Goal: Contribute content: Add original content to the website for others to see

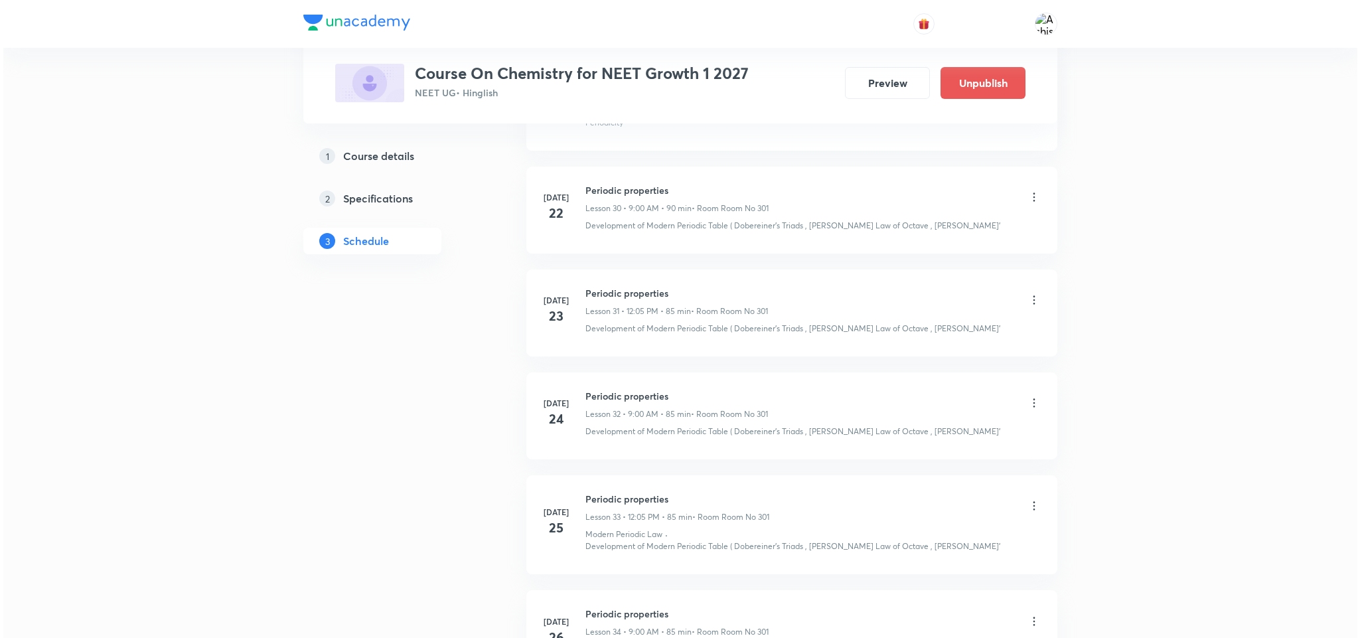
scroll to position [6653, 0]
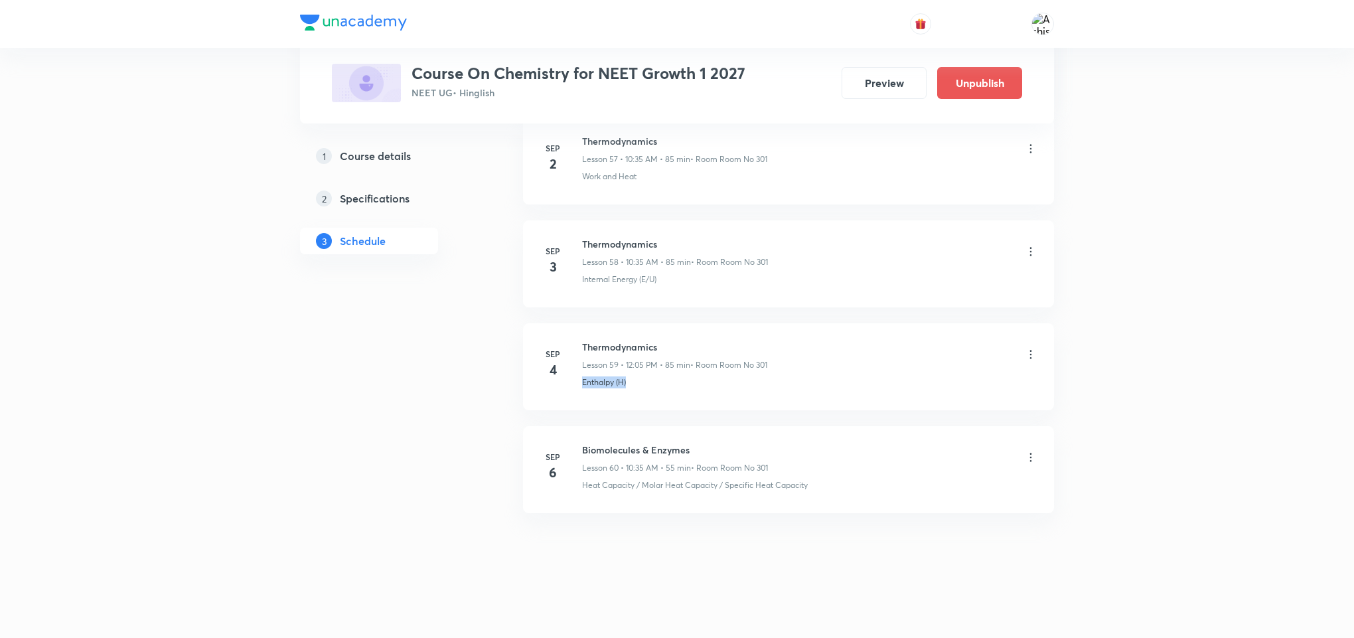
drag, startPoint x: 638, startPoint y: 391, endPoint x: 578, endPoint y: 399, distance: 60.3
click at [578, 399] on li "Sep 4 Thermodynamics Lesson 59 • 12:05 PM • 85 min • Room Room No 301 Enthalpy …" at bounding box center [788, 366] width 531 height 87
copy p "Enthalpy (H)"
drag, startPoint x: 658, startPoint y: 335, endPoint x: 583, endPoint y: 327, distance: 74.8
click at [583, 327] on li "Sep 4 Thermodynamics Lesson 59 • 12:05 PM • 85 min • Room Room No 301 Enthalpy …" at bounding box center [788, 366] width 531 height 87
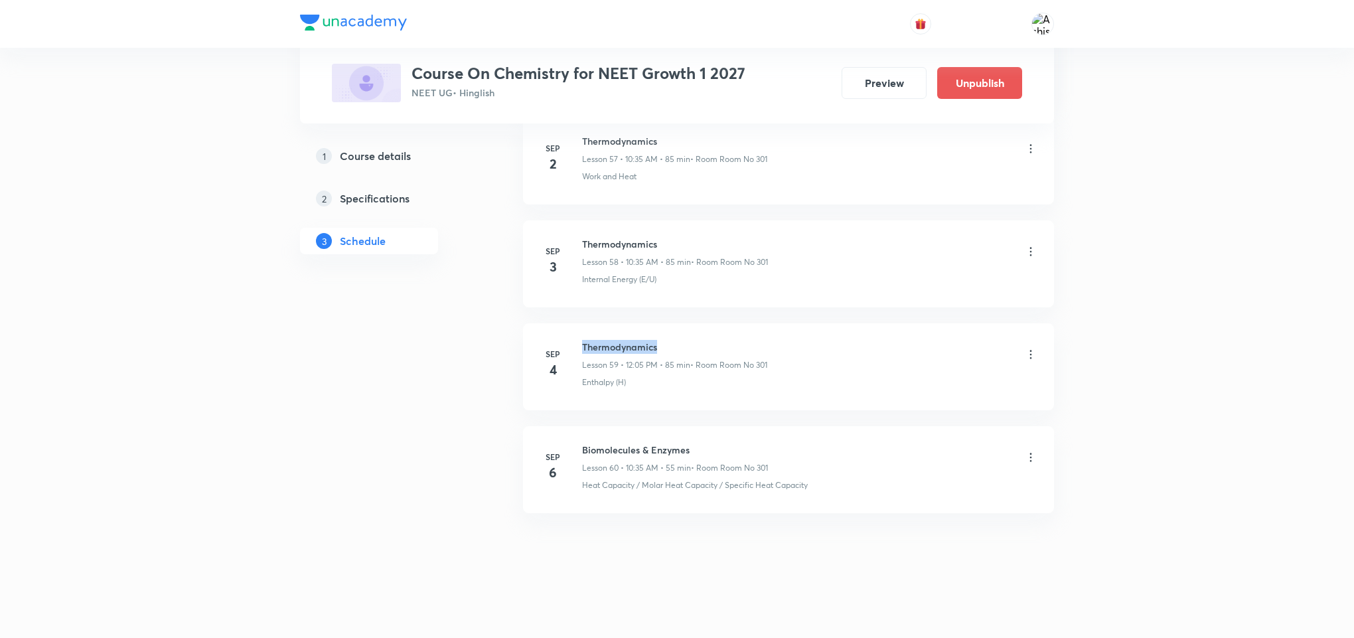
copy h6 "Thermodynamics"
click at [1033, 459] on icon at bounding box center [1030, 457] width 13 height 13
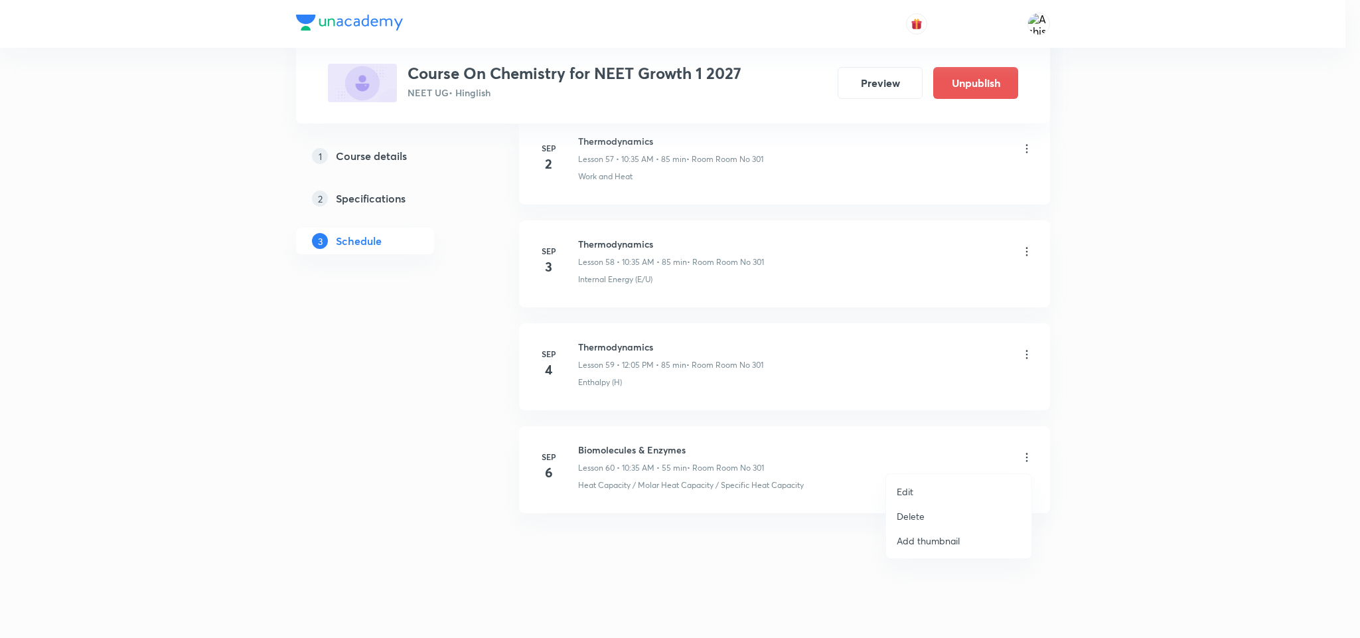
click at [938, 483] on li "Edit" at bounding box center [958, 491] width 145 height 25
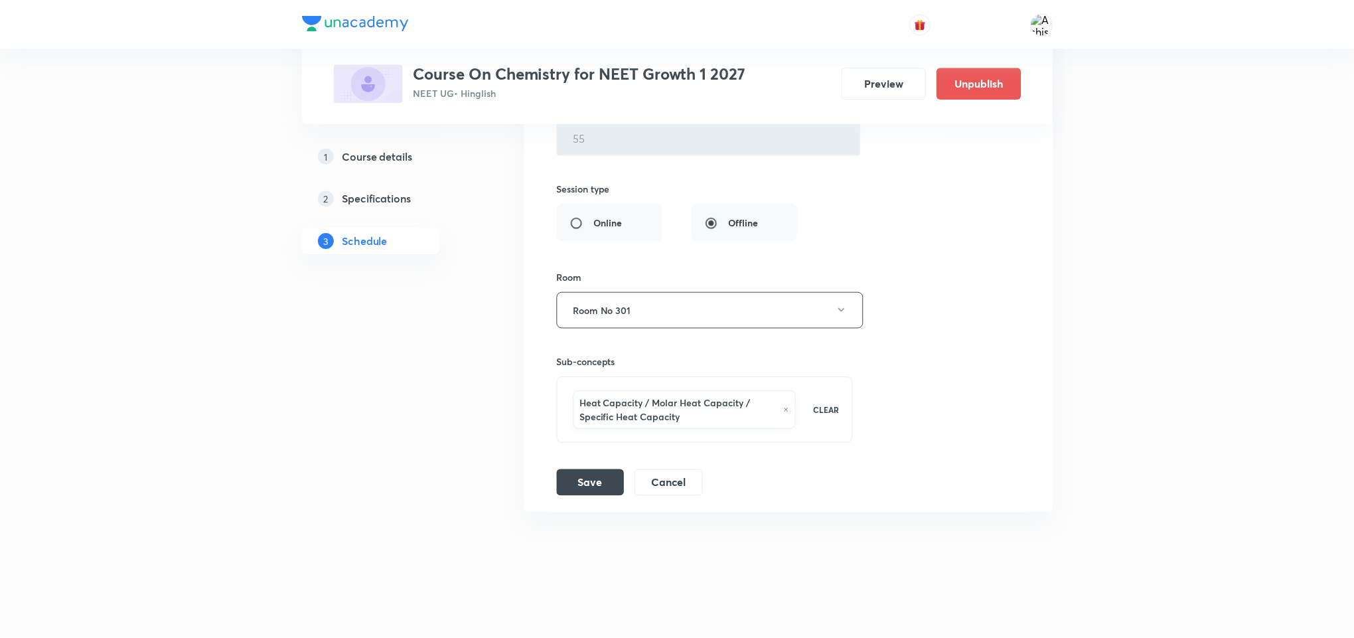
scroll to position [6570, 0]
click at [785, 407] on icon at bounding box center [787, 410] width 6 height 8
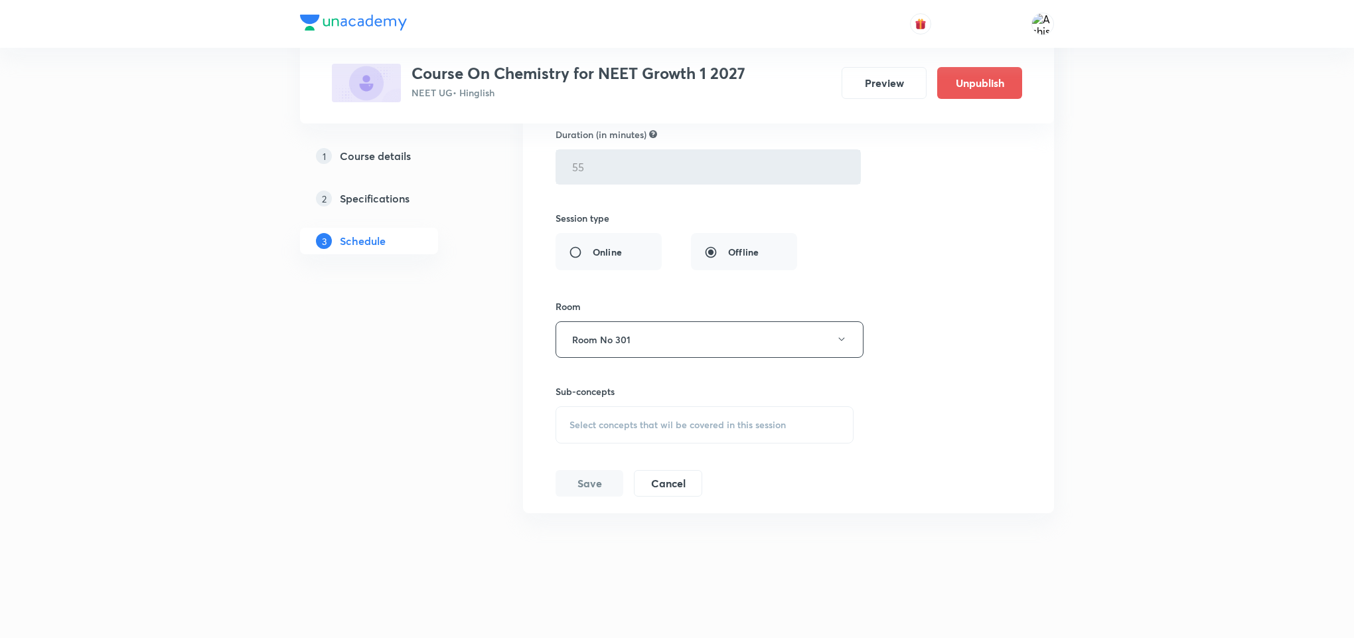
click at [708, 415] on div "Select concepts that wil be covered in this session" at bounding box center [705, 424] width 298 height 37
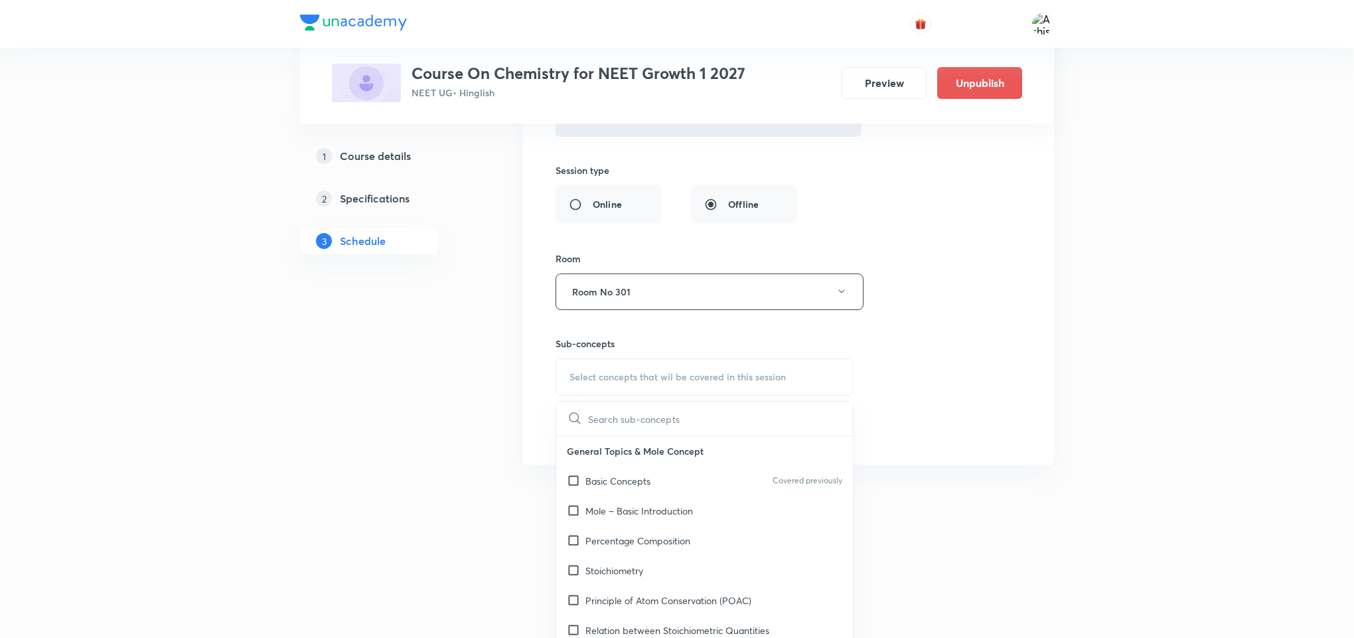
type input "Enthalpy (H)"
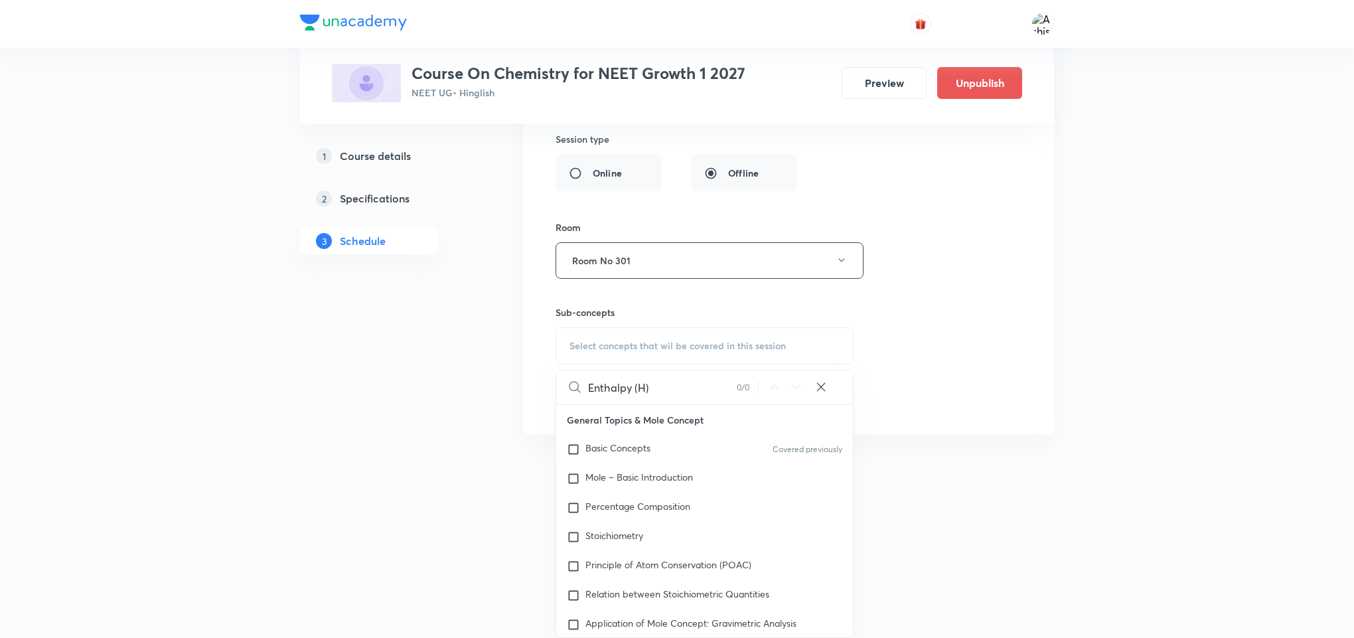
scroll to position [6619, 0]
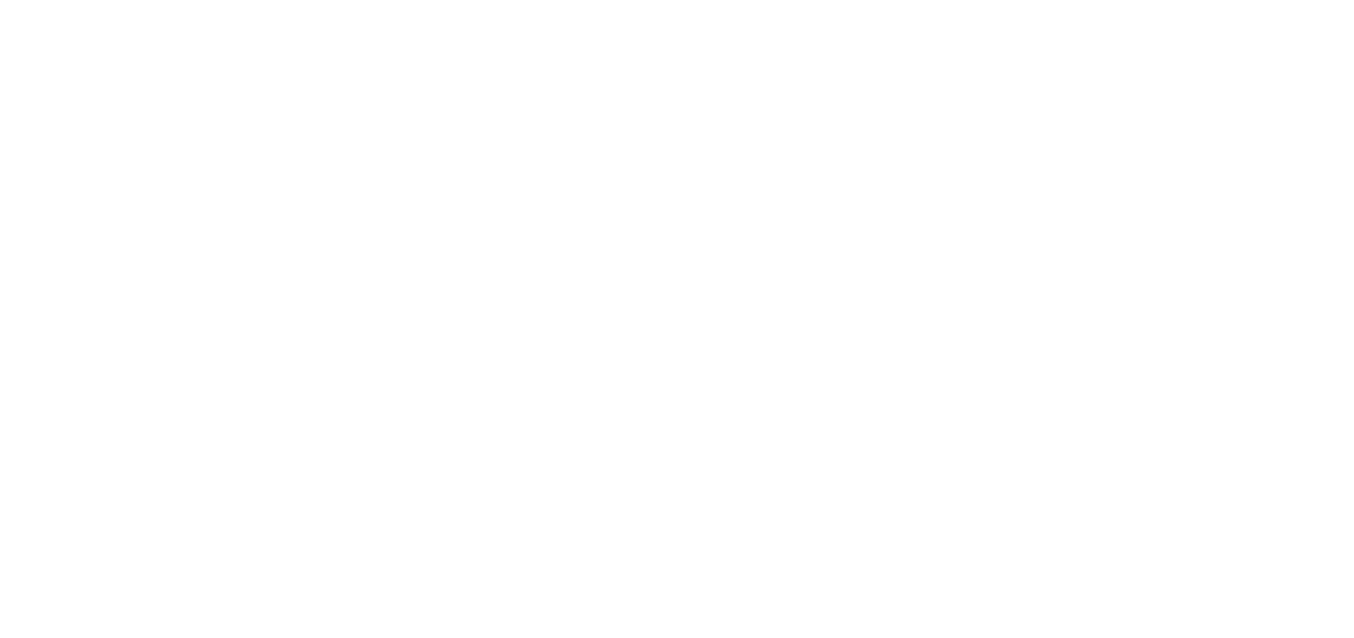
scroll to position [0, 0]
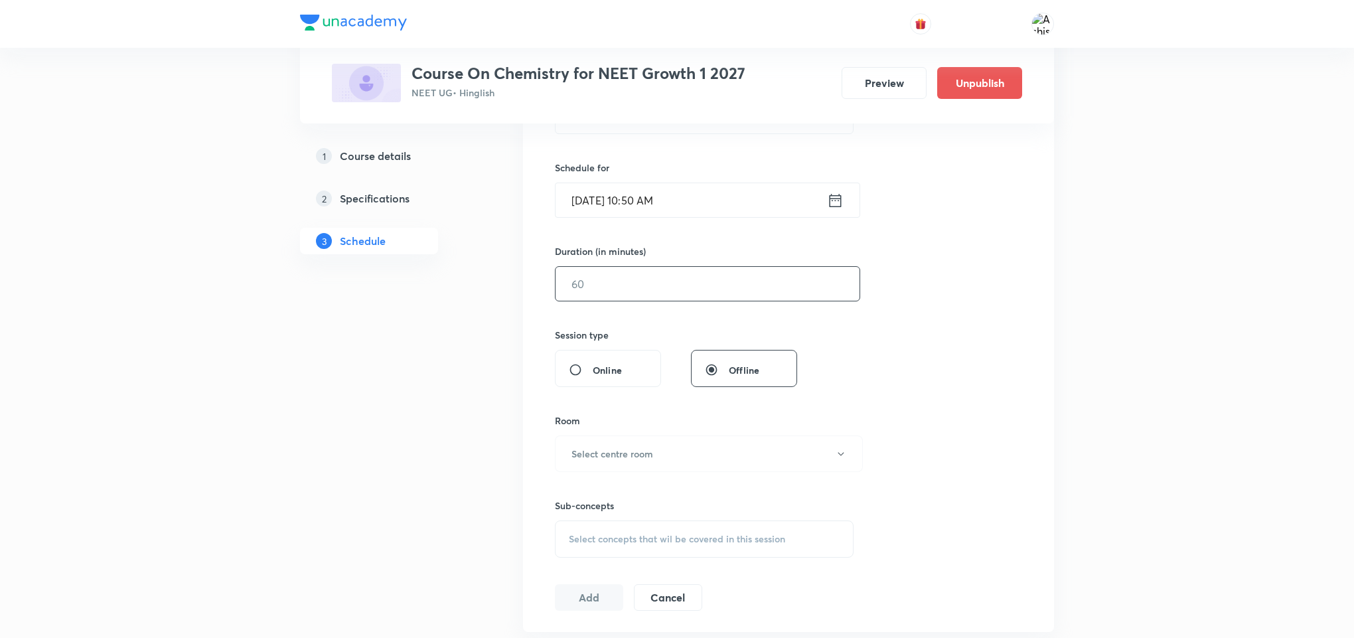
scroll to position [124, 0]
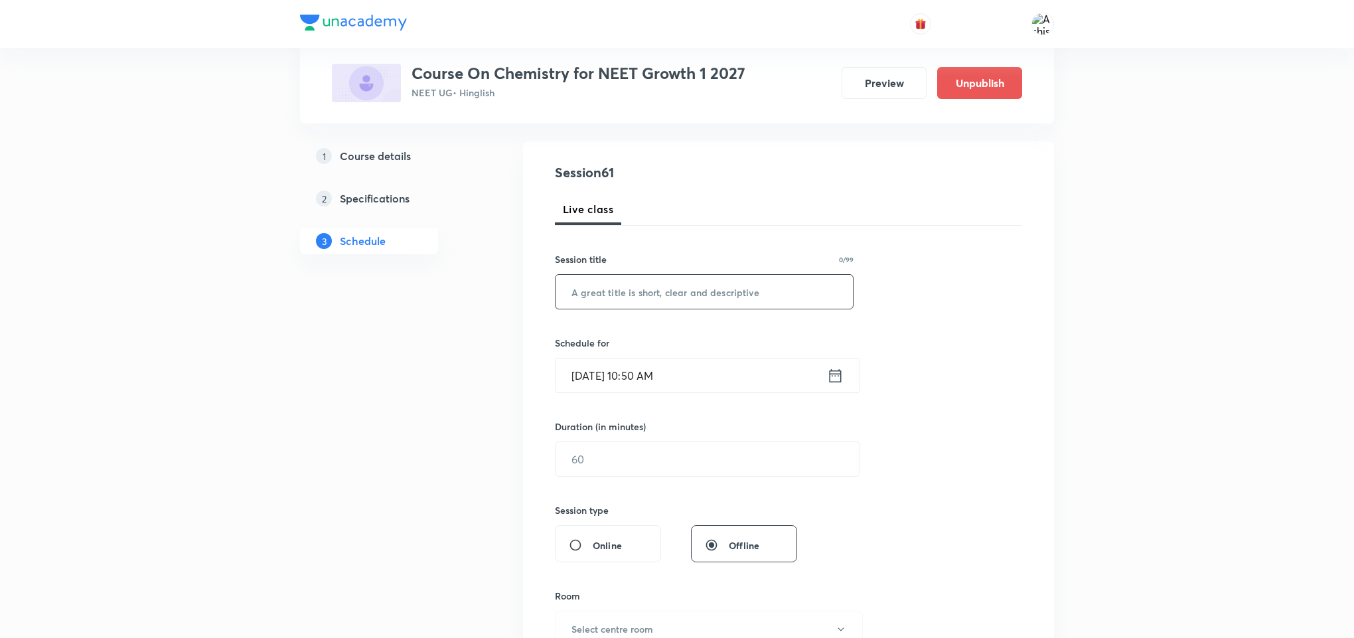
click at [643, 303] on input "text" at bounding box center [704, 292] width 297 height 34
paste input "Thermodynamics"
type input "Thermodynamics"
click at [593, 370] on input "Sep 6, 2025, 10:50 AM" at bounding box center [691, 375] width 271 height 34
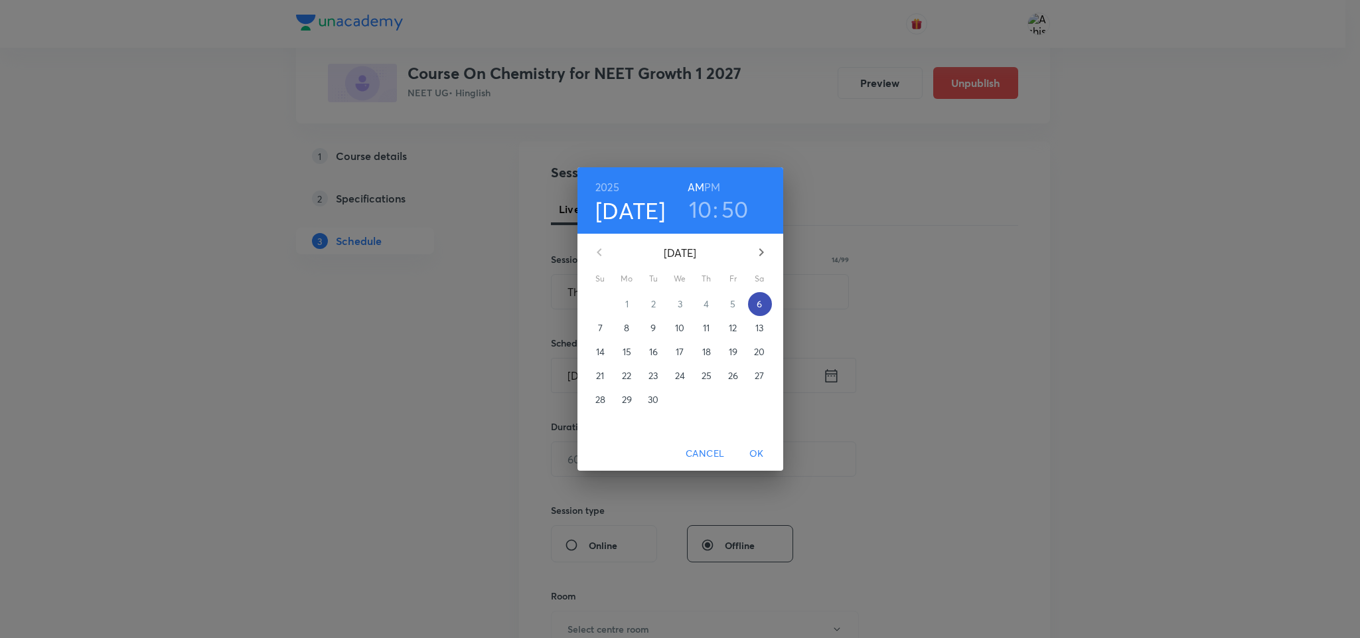
click at [759, 305] on p "6" at bounding box center [759, 303] width 5 height 13
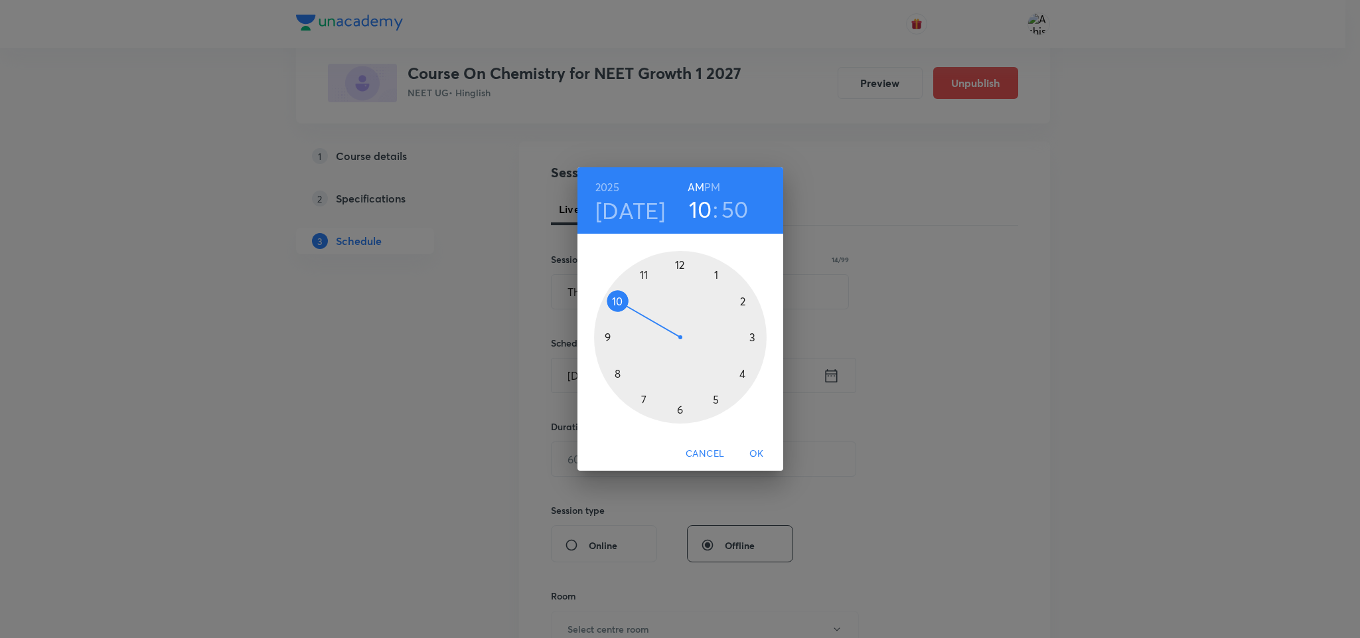
click at [731, 211] on h3 "50" at bounding box center [734, 209] width 27 height 28
drag, startPoint x: 620, startPoint y: 299, endPoint x: 640, endPoint y: 285, distance: 23.9
click at [640, 285] on div at bounding box center [680, 337] width 173 height 173
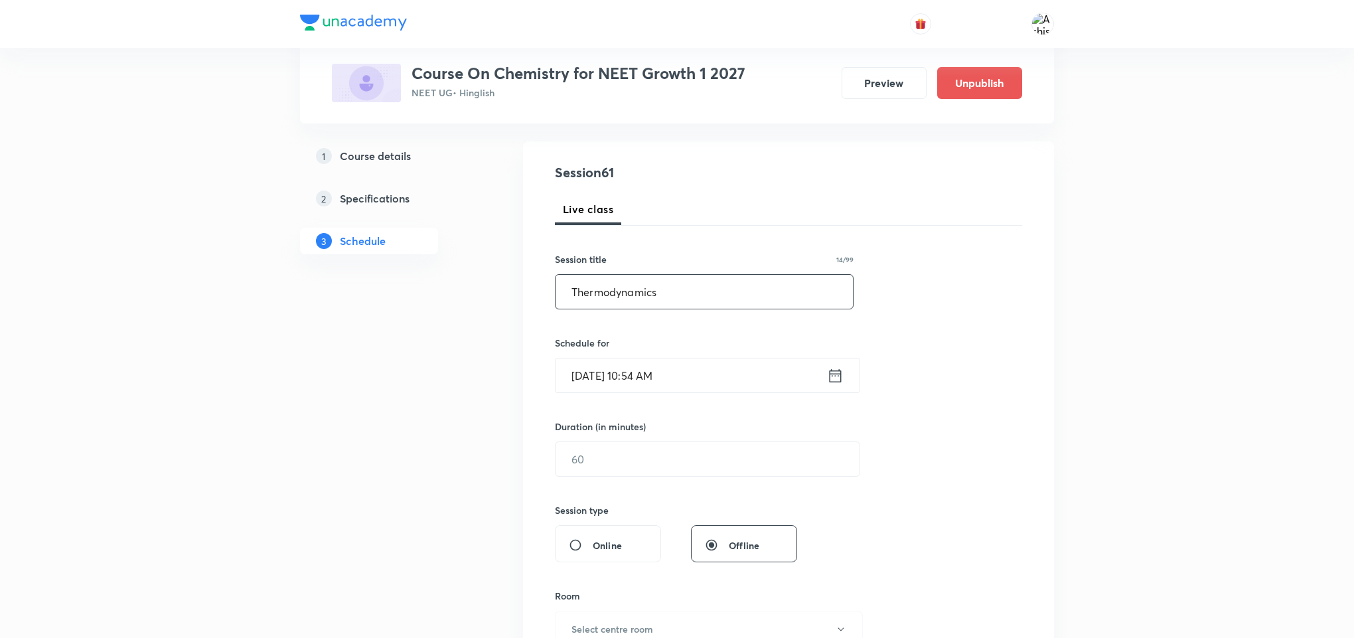
click at [647, 281] on input "Thermodynamics" at bounding box center [704, 292] width 297 height 34
click at [657, 371] on input "Sep 6, 2025, 10:54 AM" at bounding box center [691, 375] width 271 height 34
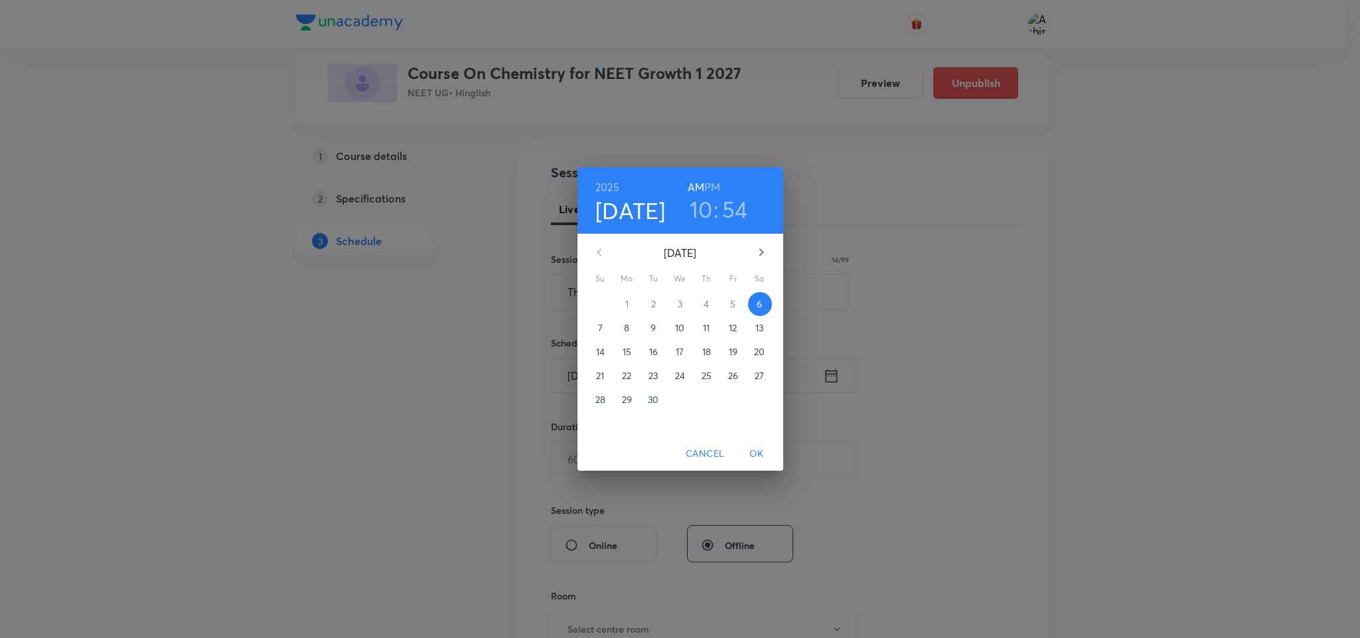
click at [735, 208] on h3 "54" at bounding box center [735, 209] width 26 height 28
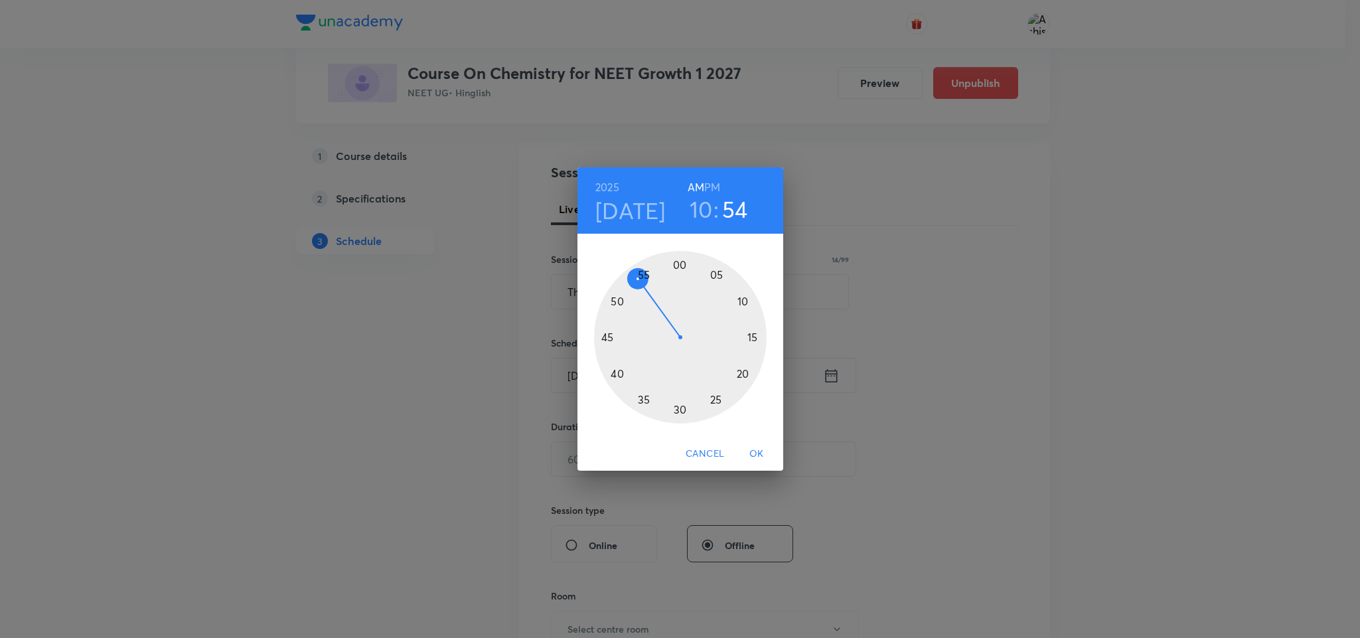
click at [644, 273] on div at bounding box center [680, 337] width 173 height 173
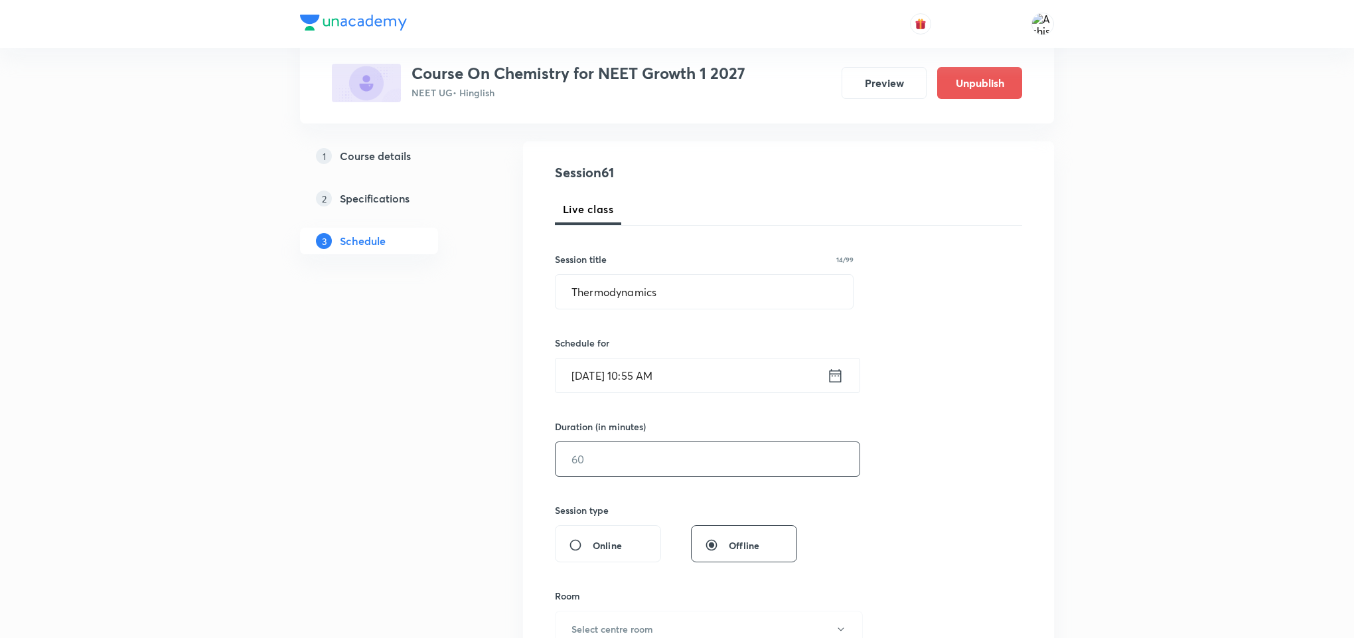
click at [616, 457] on input "text" at bounding box center [708, 459] width 304 height 34
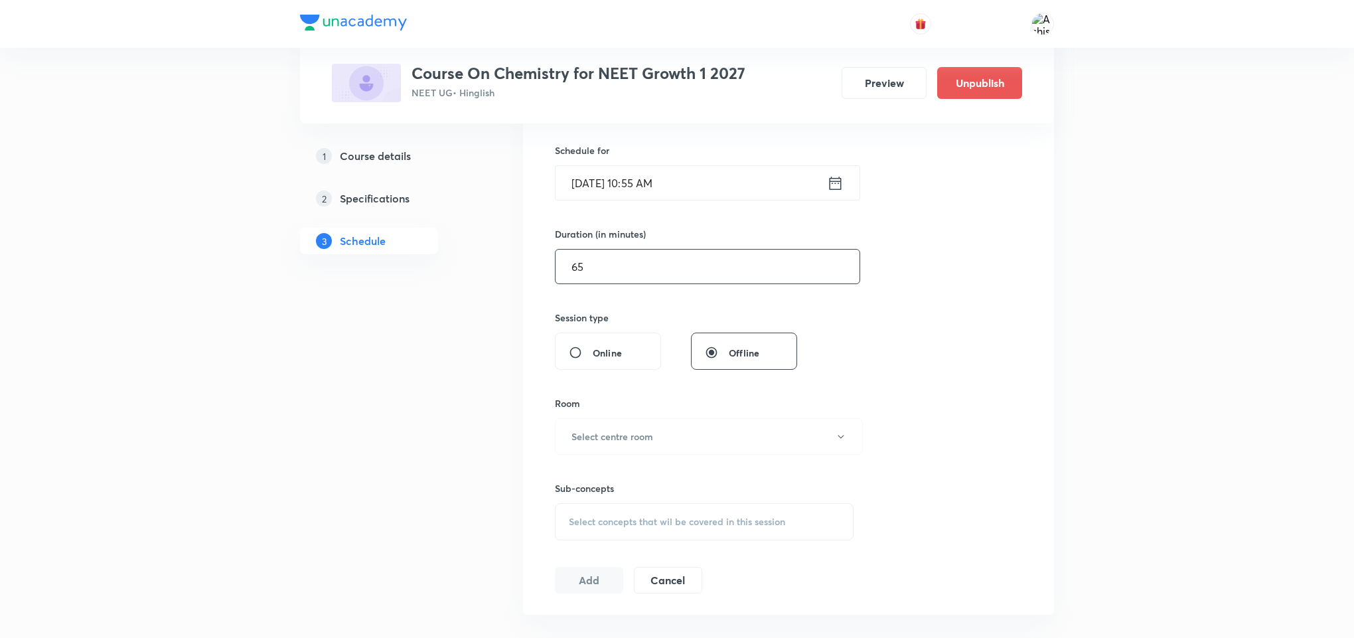
scroll to position [323, 0]
type input "65"
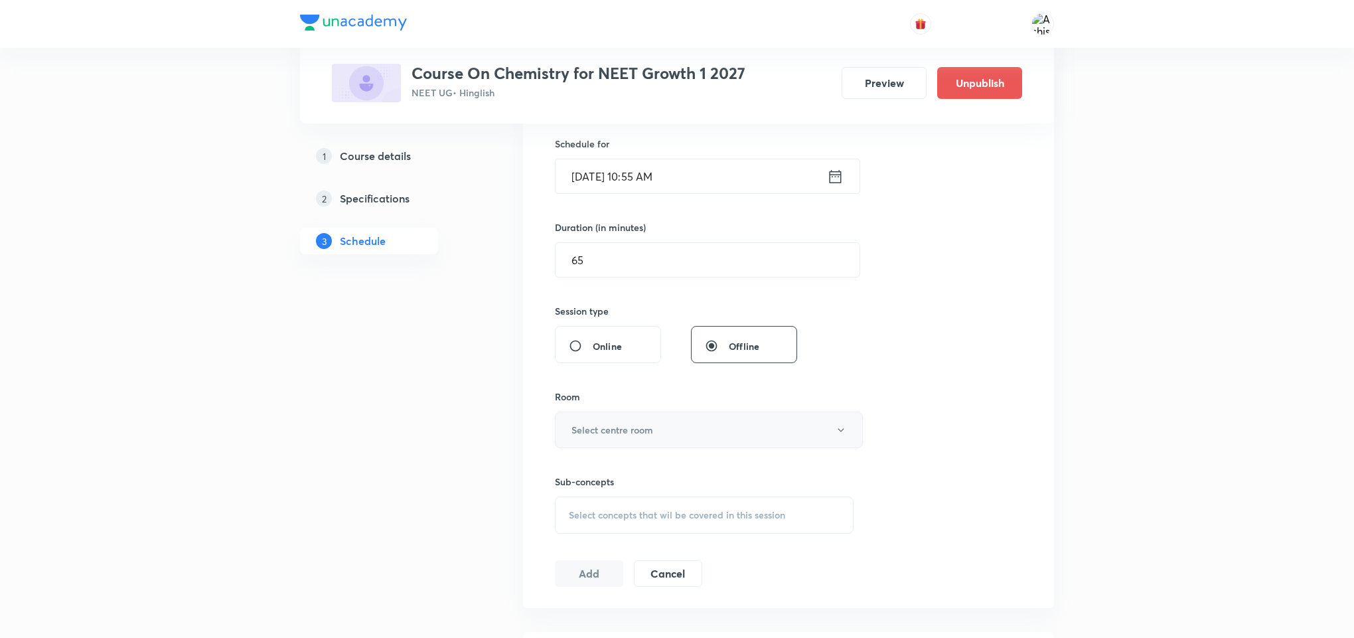
click at [638, 429] on h6 "Select centre room" at bounding box center [612, 430] width 82 height 14
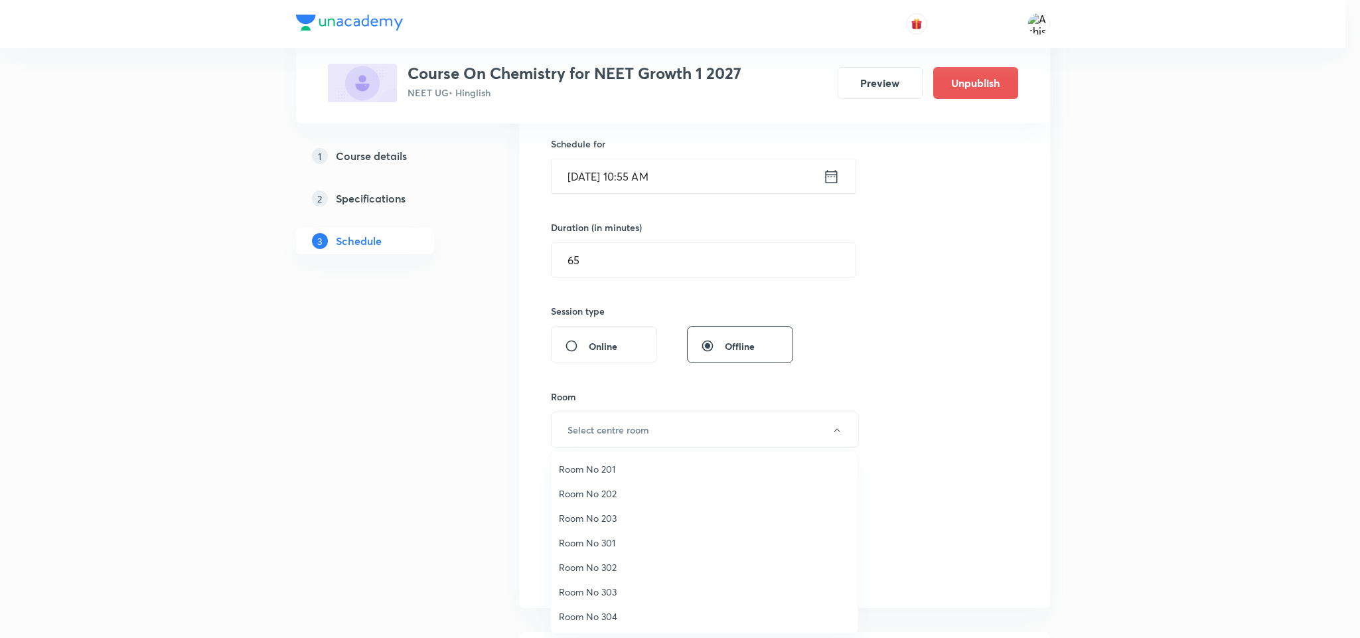
click at [617, 548] on span "Room No 301" at bounding box center [704, 543] width 291 height 14
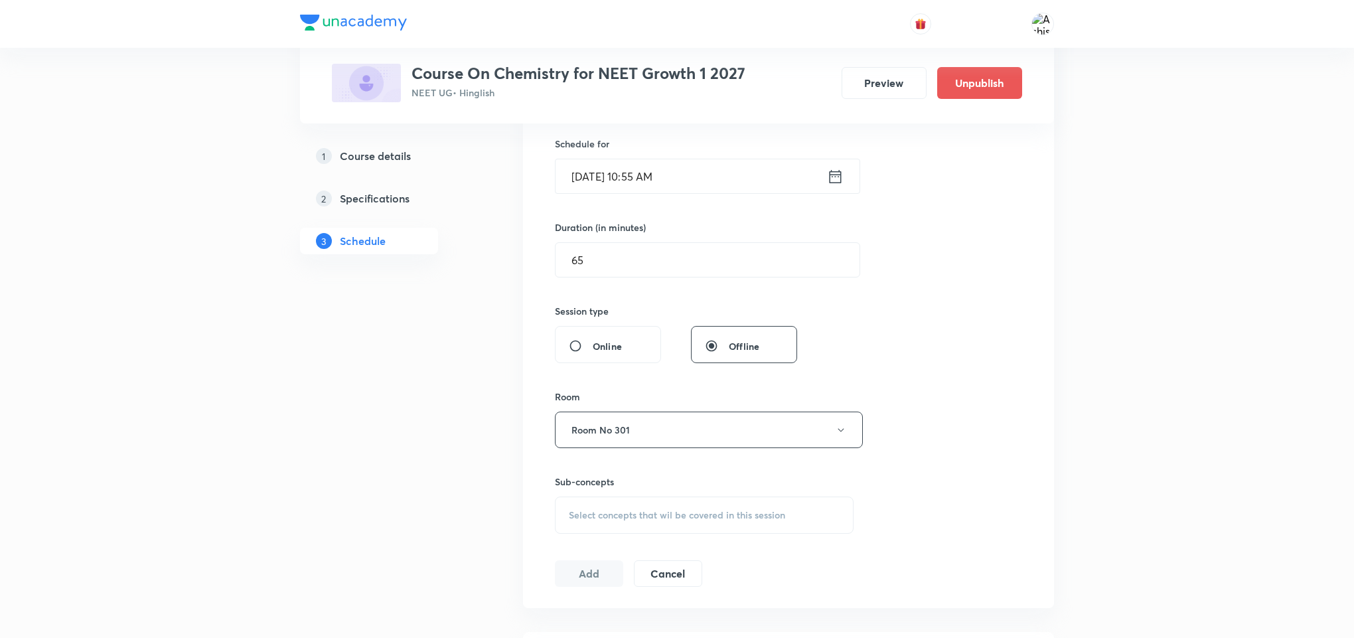
click at [648, 524] on div "Select concepts that wil be covered in this session" at bounding box center [704, 514] width 299 height 37
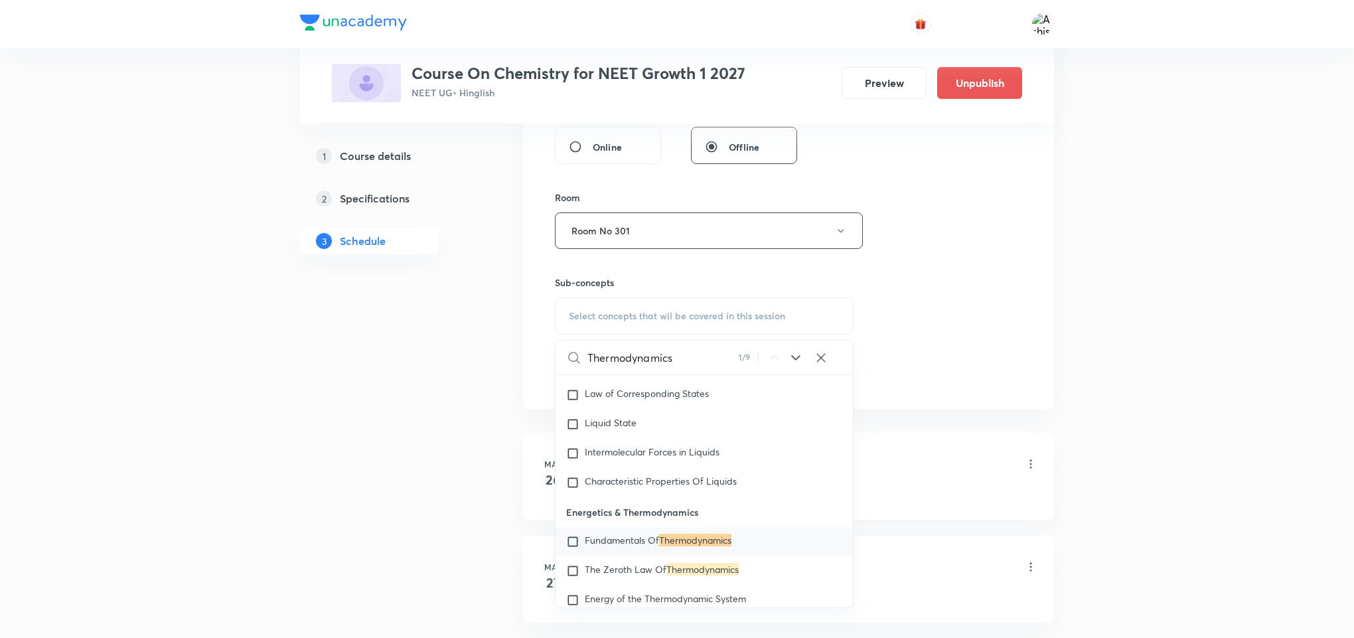
scroll to position [2945, 0]
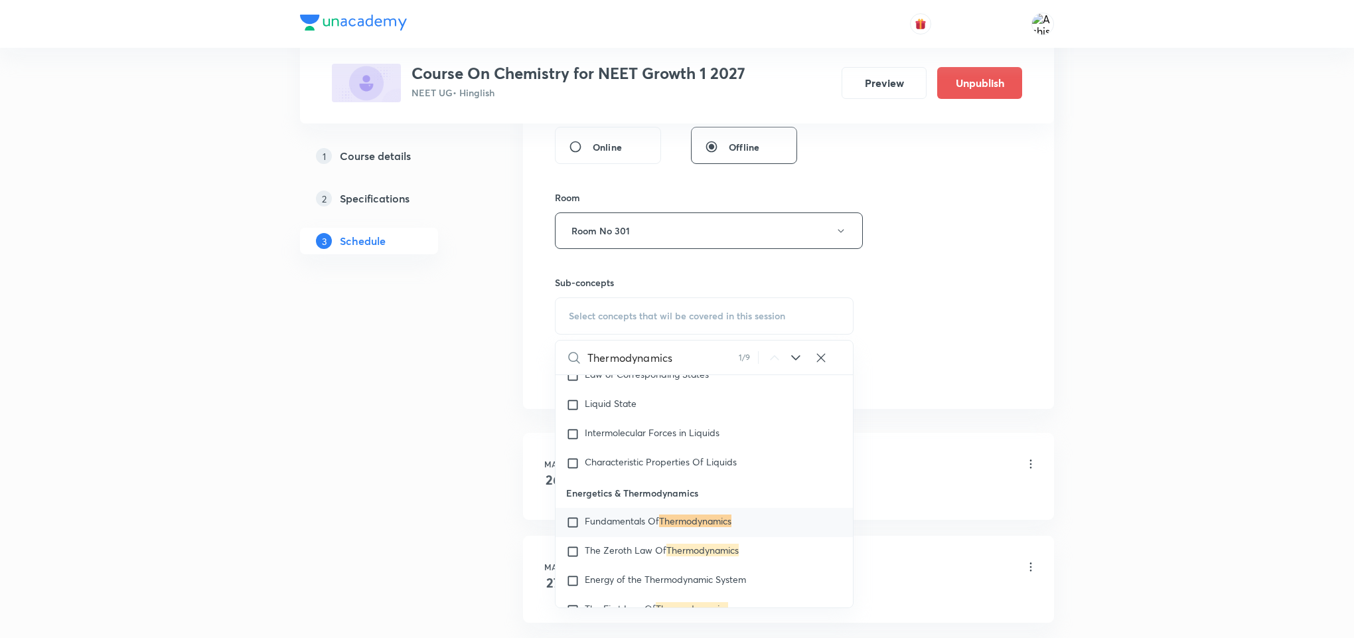
type input "Thermodynamics"
click at [793, 363] on icon at bounding box center [796, 358] width 16 height 16
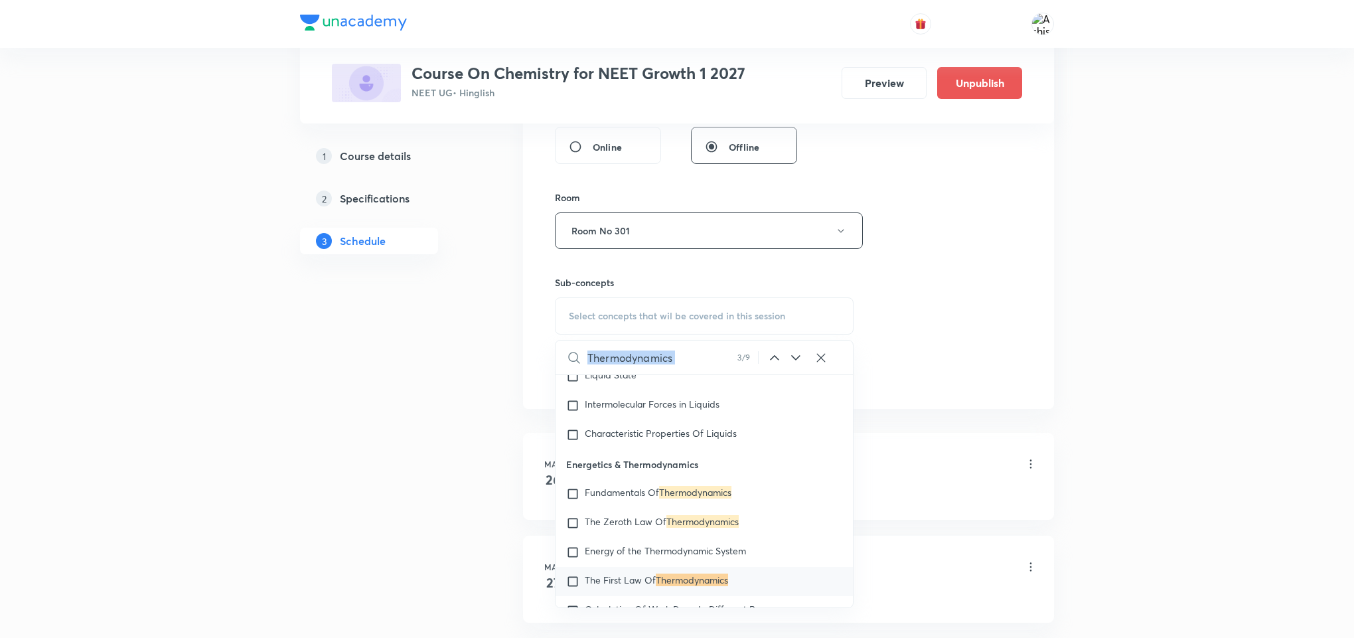
scroll to position [3033, 0]
click at [793, 363] on icon at bounding box center [796, 358] width 16 height 16
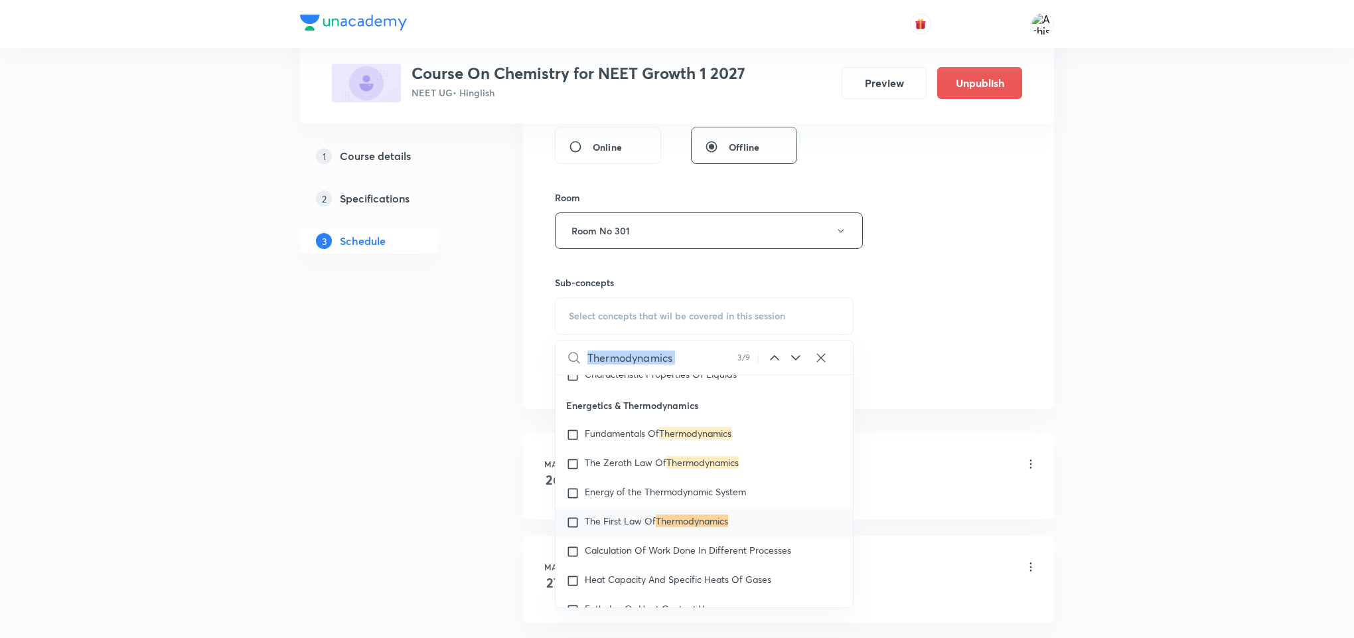
click at [793, 363] on icon at bounding box center [796, 358] width 16 height 16
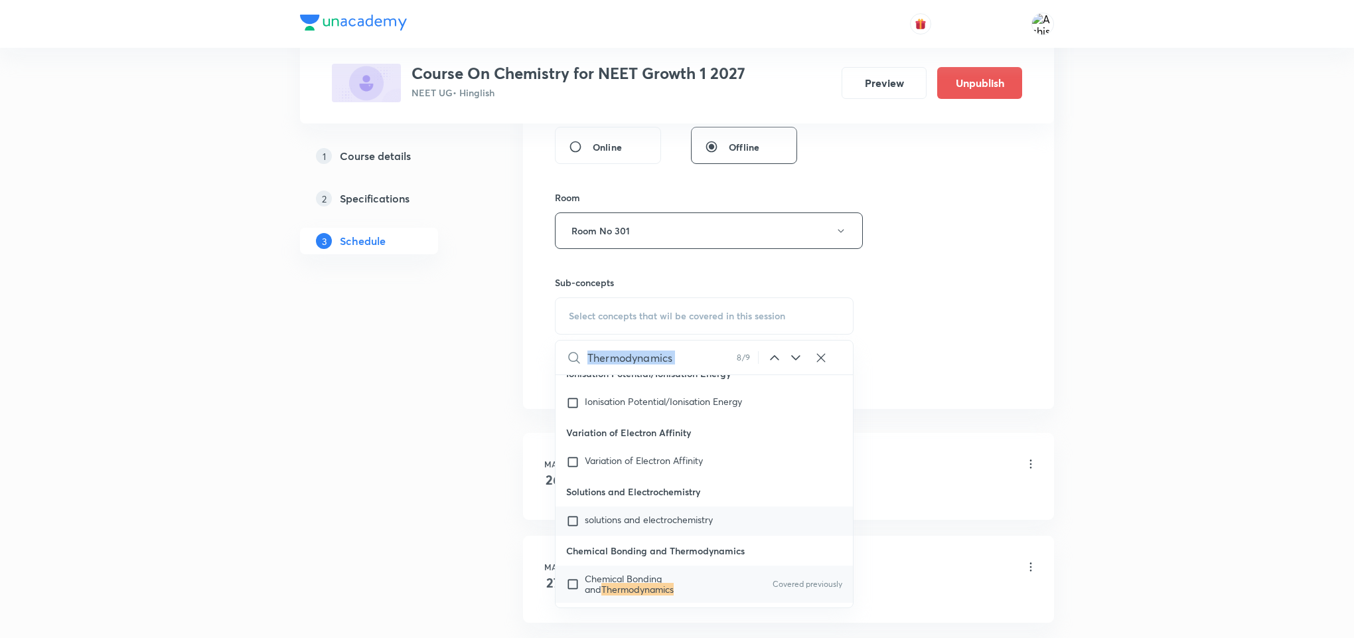
scroll to position [14506, 0]
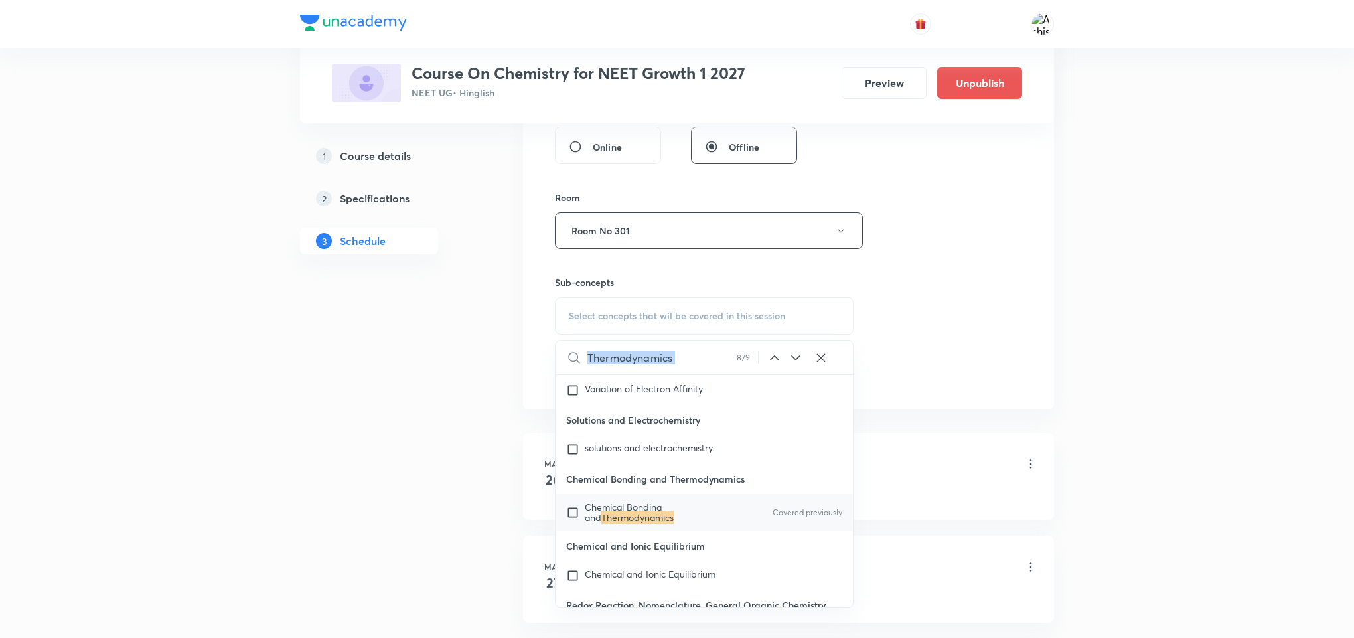
click at [799, 361] on icon at bounding box center [796, 358] width 16 height 16
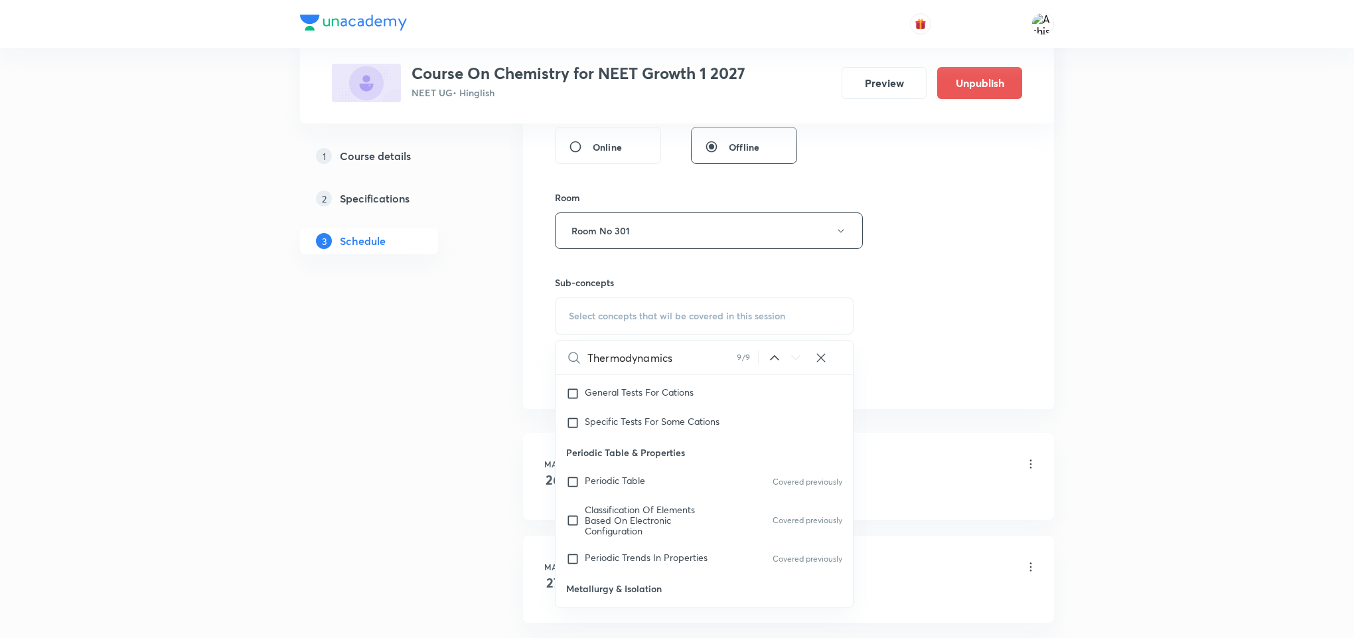
click at [769, 365] on icon at bounding box center [775, 358] width 16 height 16
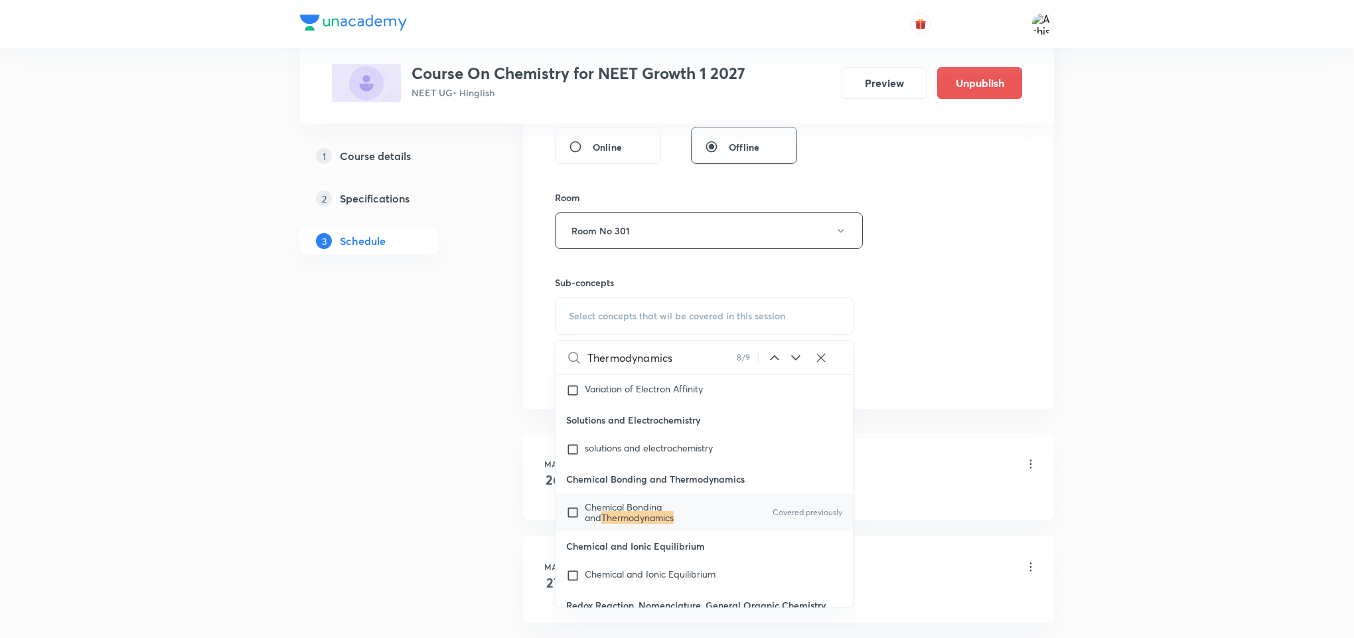
click at [769, 365] on icon at bounding box center [775, 358] width 16 height 16
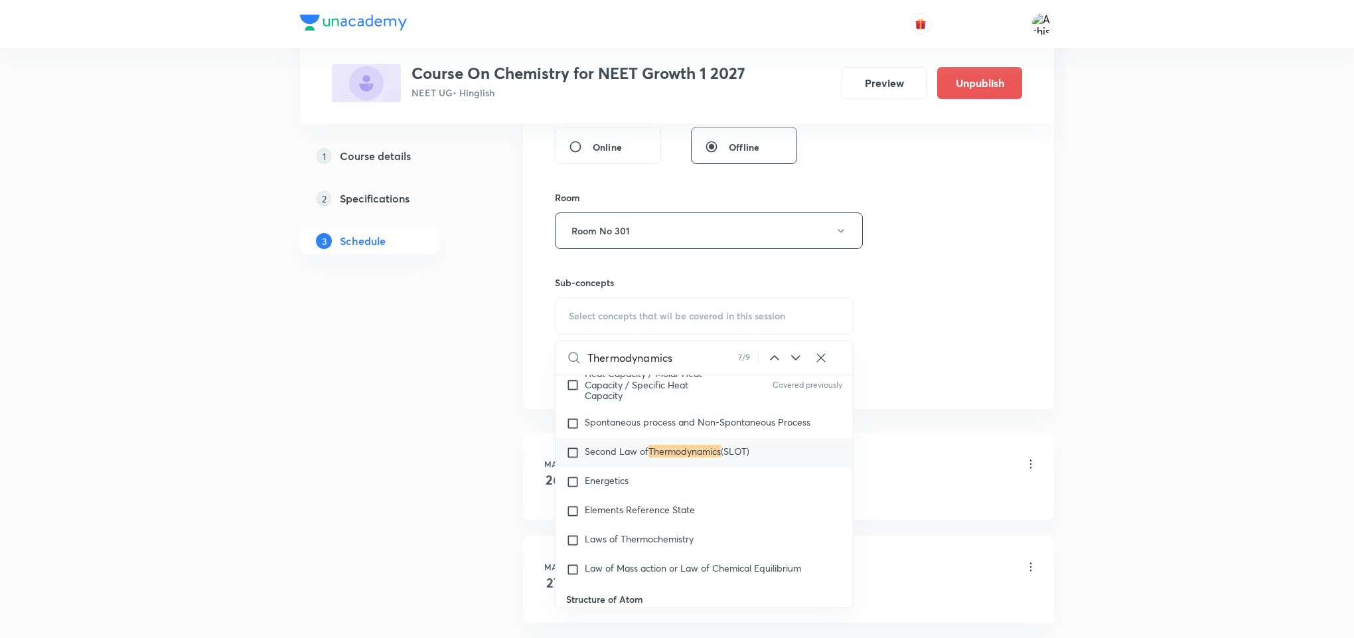
scroll to position [11516, 0]
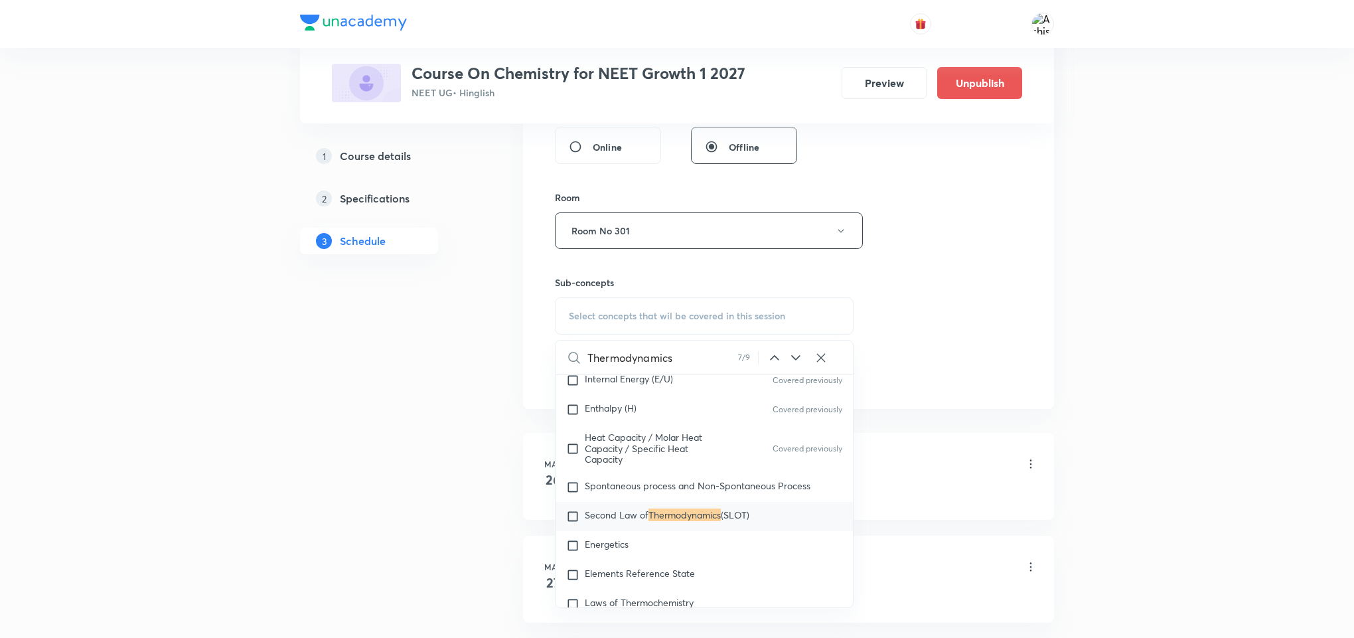
click at [769, 365] on icon at bounding box center [775, 358] width 16 height 16
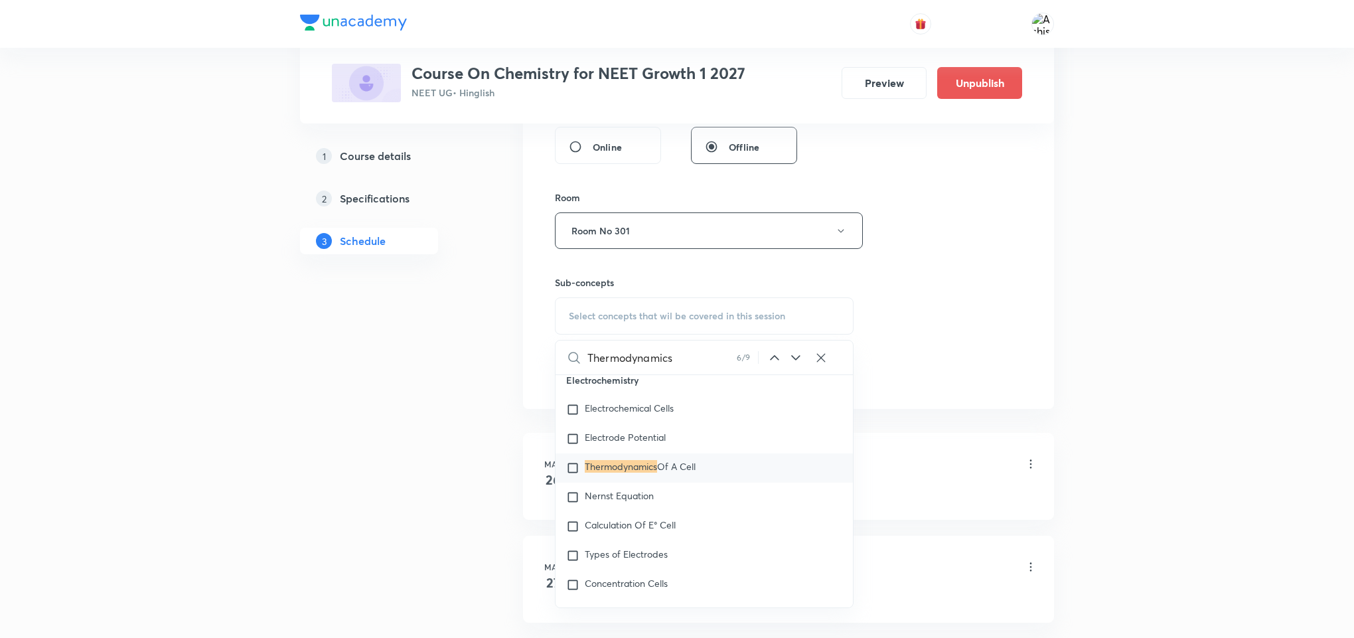
click at [791, 360] on icon at bounding box center [796, 358] width 16 height 16
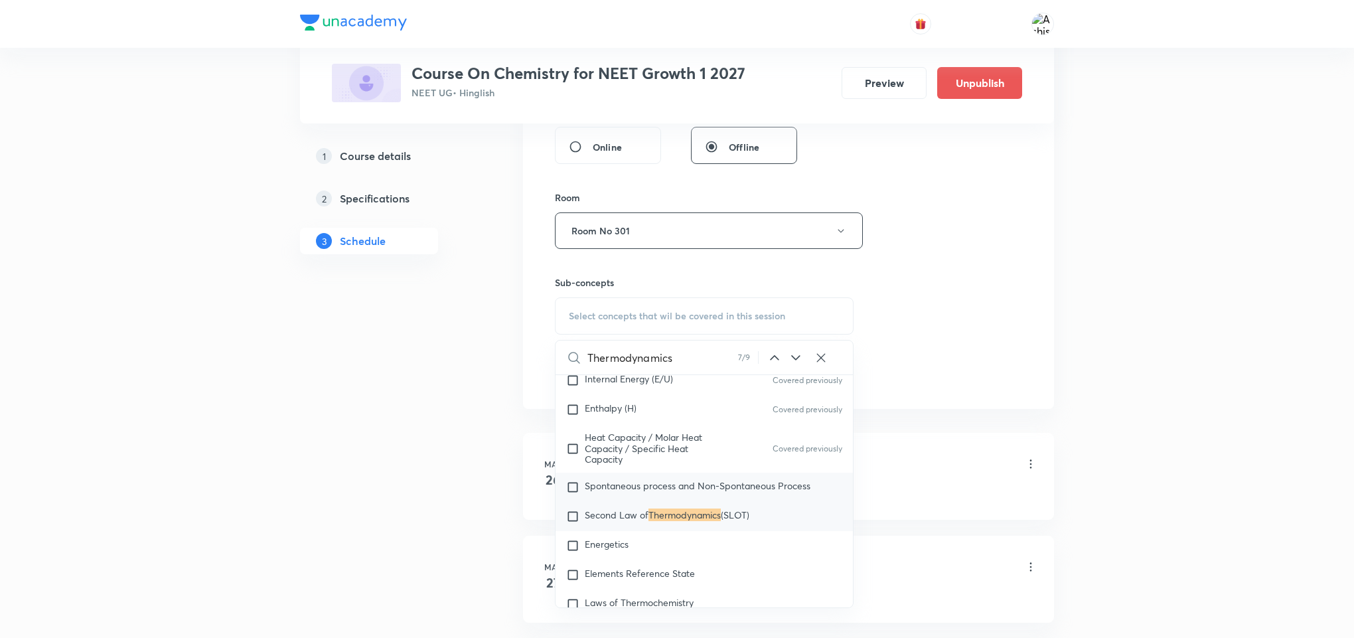
click at [661, 492] on span "Spontaneous process and Non-Spontaneous Process" at bounding box center [698, 485] width 226 height 13
checkbox input "true"
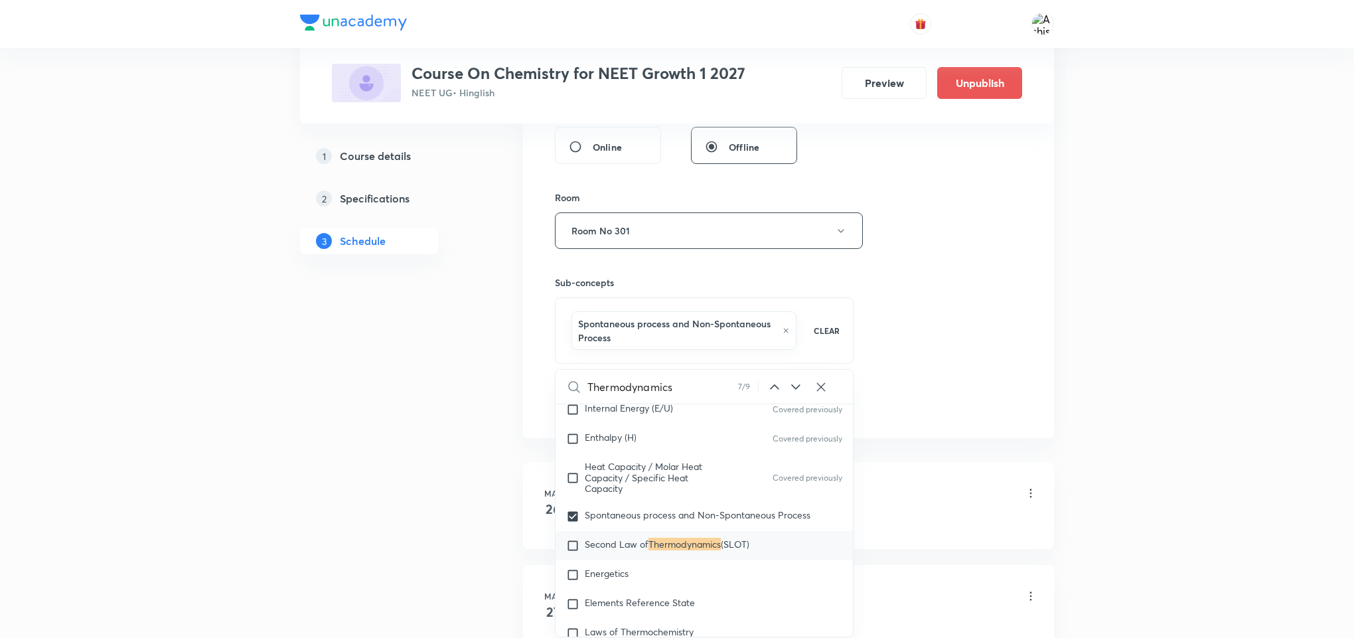
click at [896, 366] on div "Session 61 Live class Session title 14/99 Thermodynamics ​ Schedule for Sep 6, …" at bounding box center [788, 90] width 467 height 652
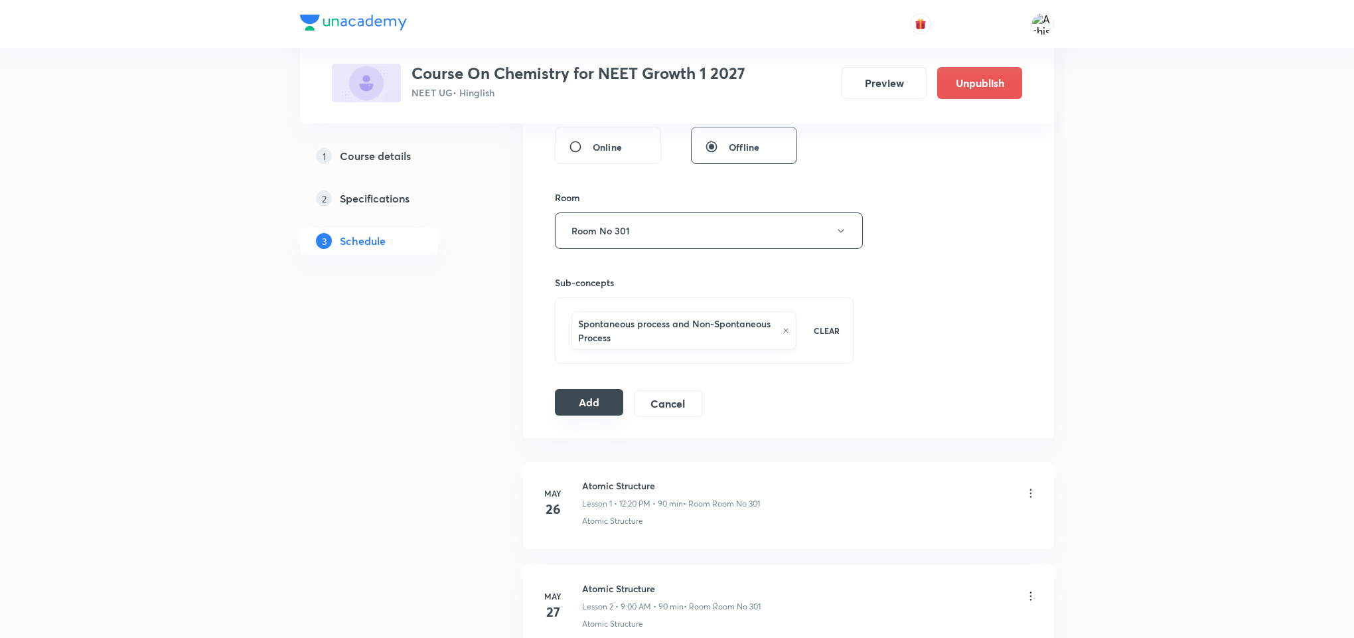
click at [576, 405] on button "Add" at bounding box center [589, 402] width 68 height 27
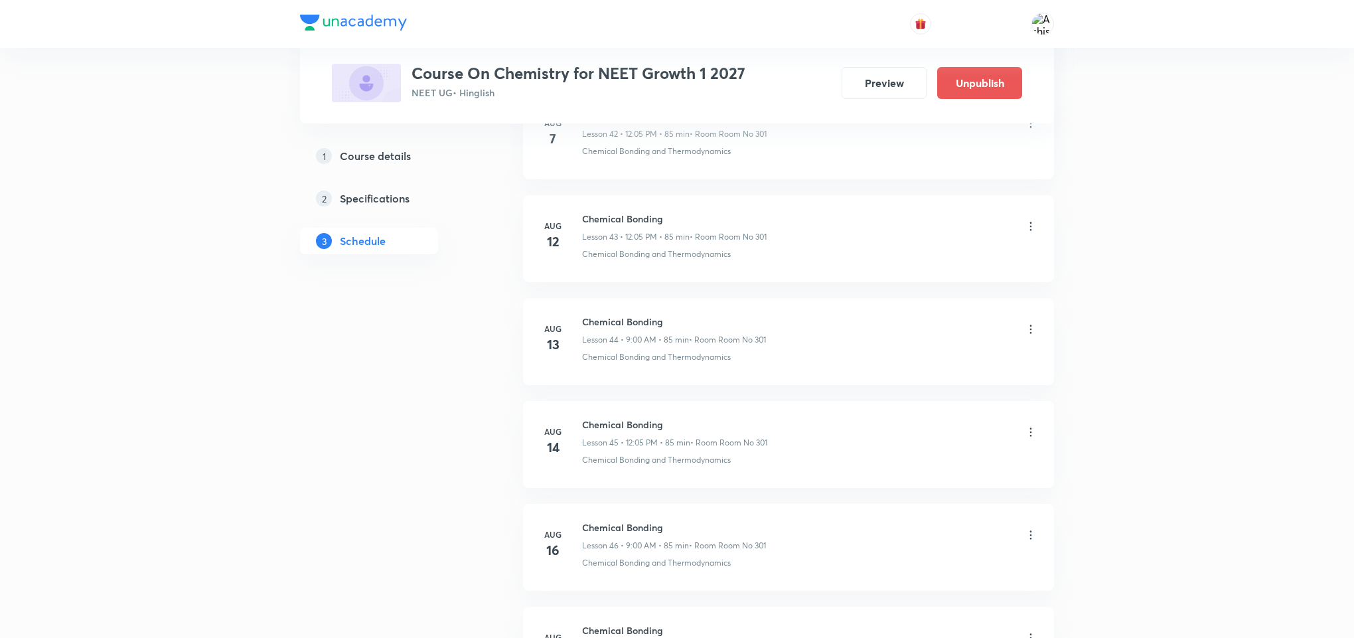
scroll to position [6684, 0]
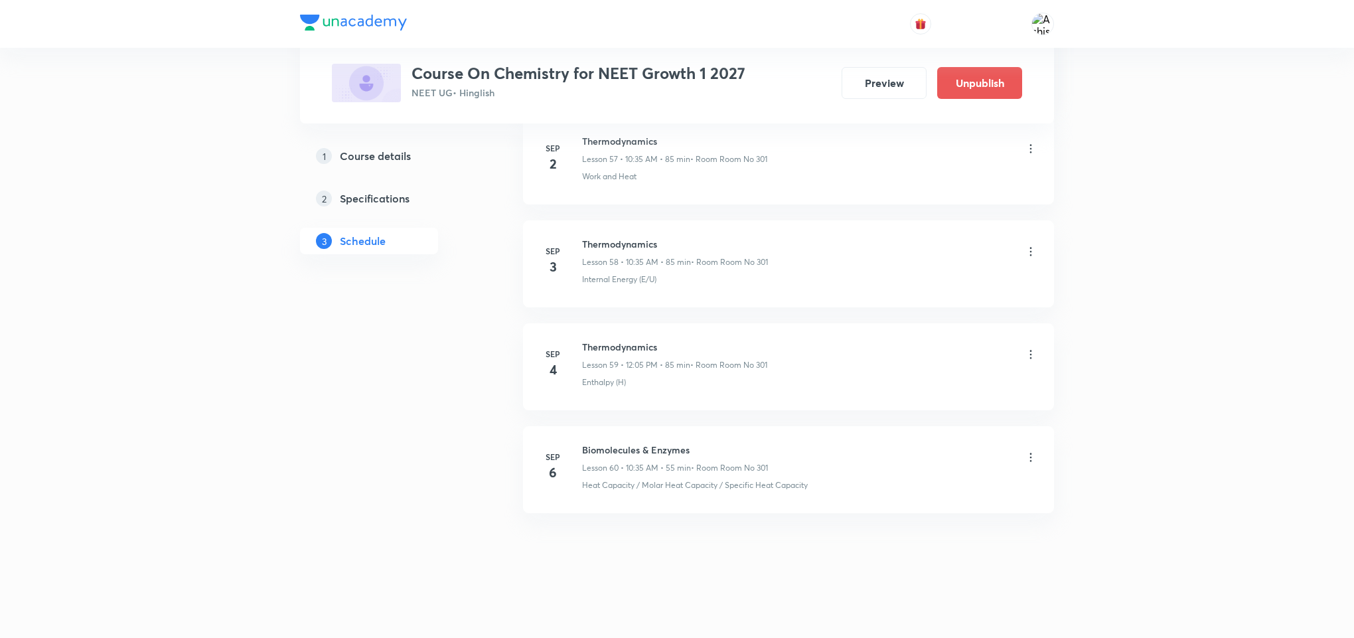
click at [1033, 457] on icon at bounding box center [1030, 457] width 13 height 13
click at [903, 516] on p "Delete" at bounding box center [911, 515] width 28 height 14
click at [853, 609] on button "Delete" at bounding box center [868, 610] width 117 height 32
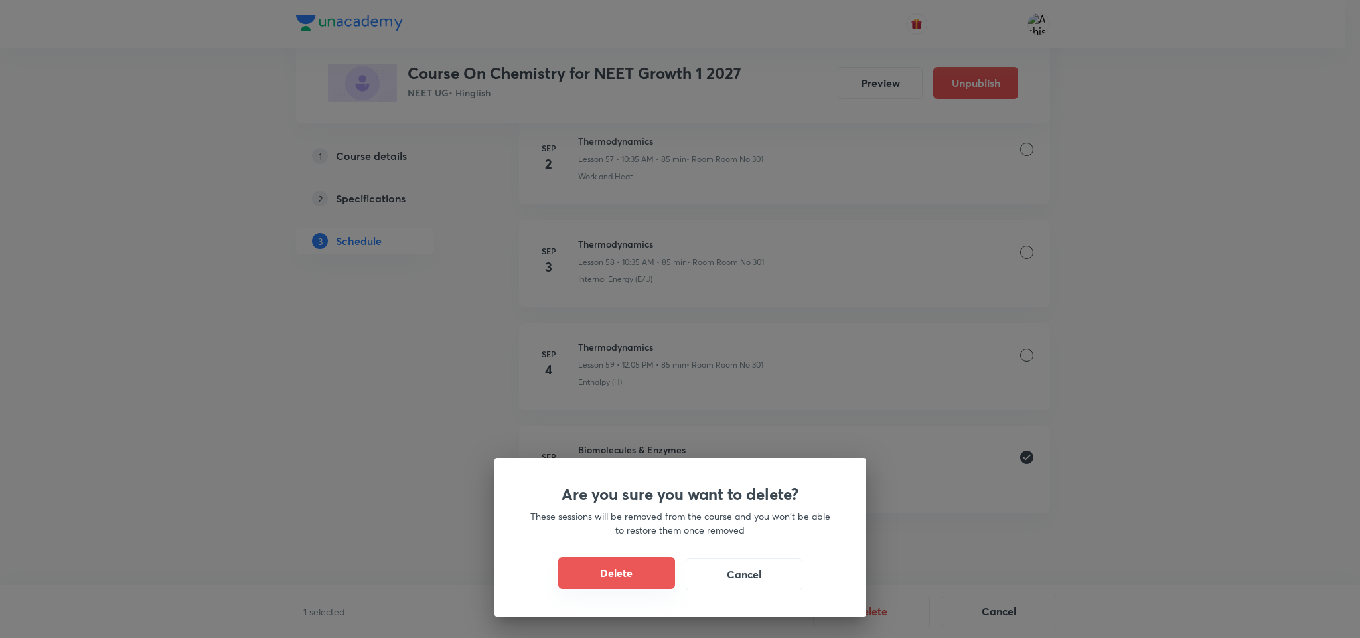
click at [605, 558] on button "Delete" at bounding box center [616, 573] width 117 height 32
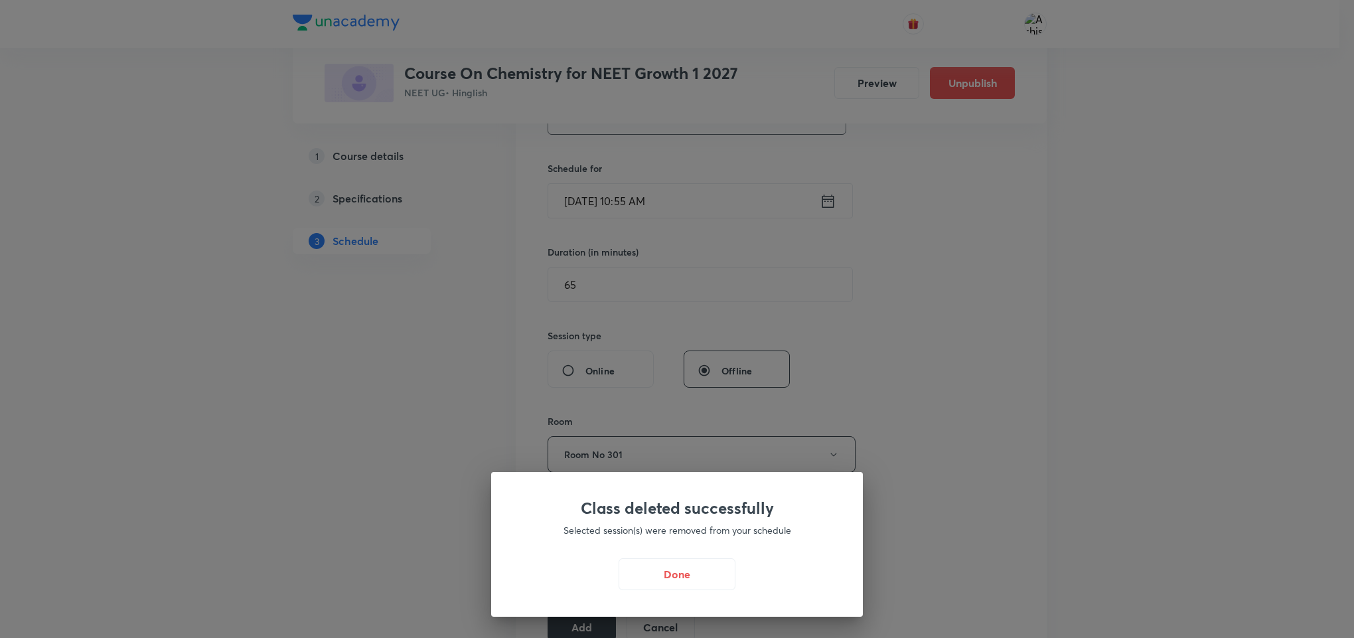
scroll to position [398, 0]
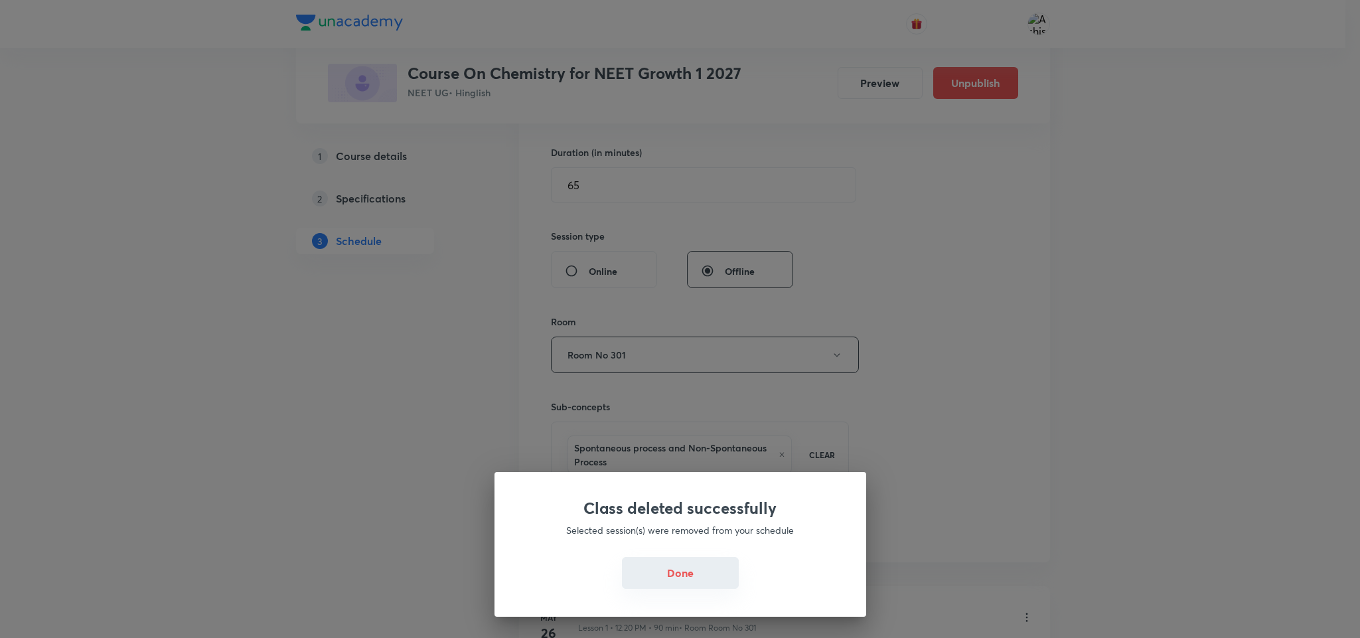
click at [692, 578] on button "Done" at bounding box center [680, 573] width 117 height 32
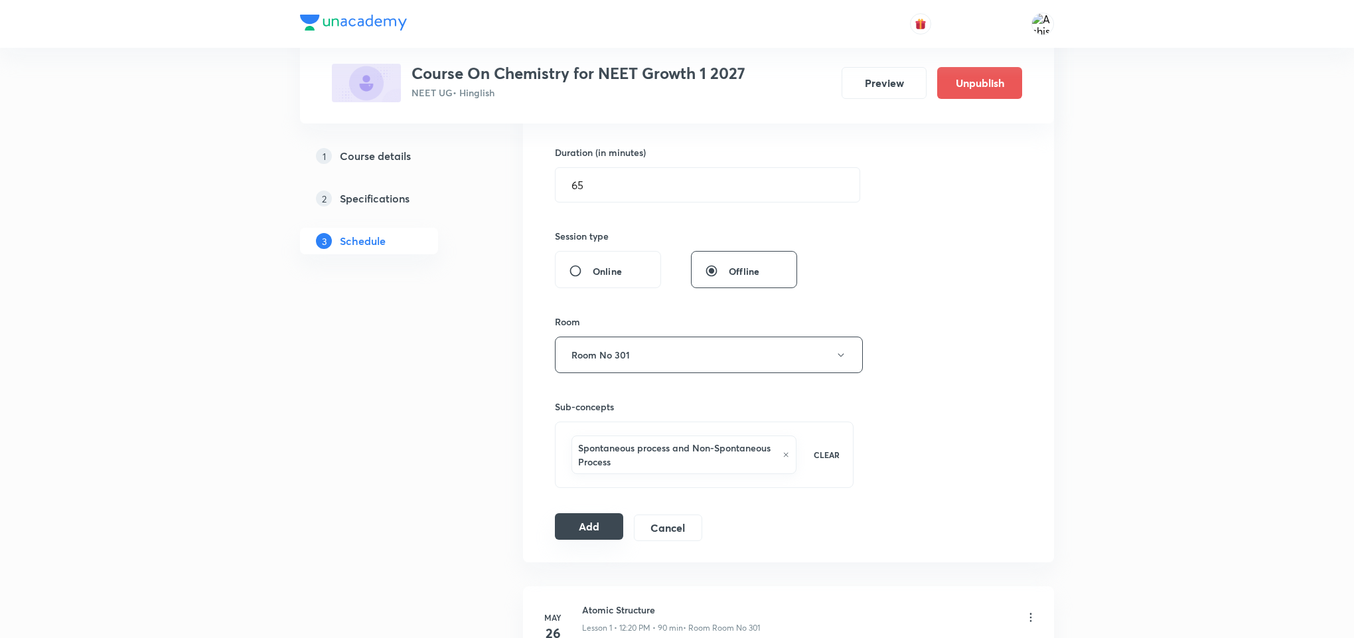
click at [574, 530] on button "Add" at bounding box center [589, 526] width 68 height 27
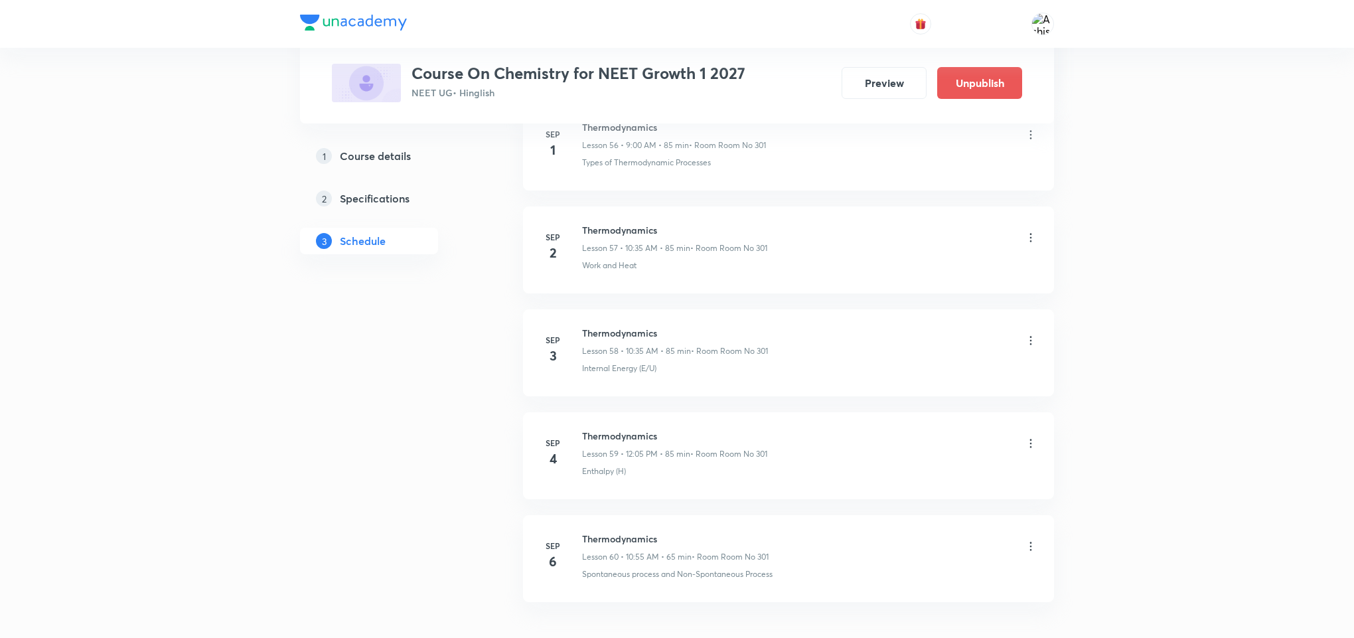
scroll to position [6041, 0]
